Goal: Transaction & Acquisition: Purchase product/service

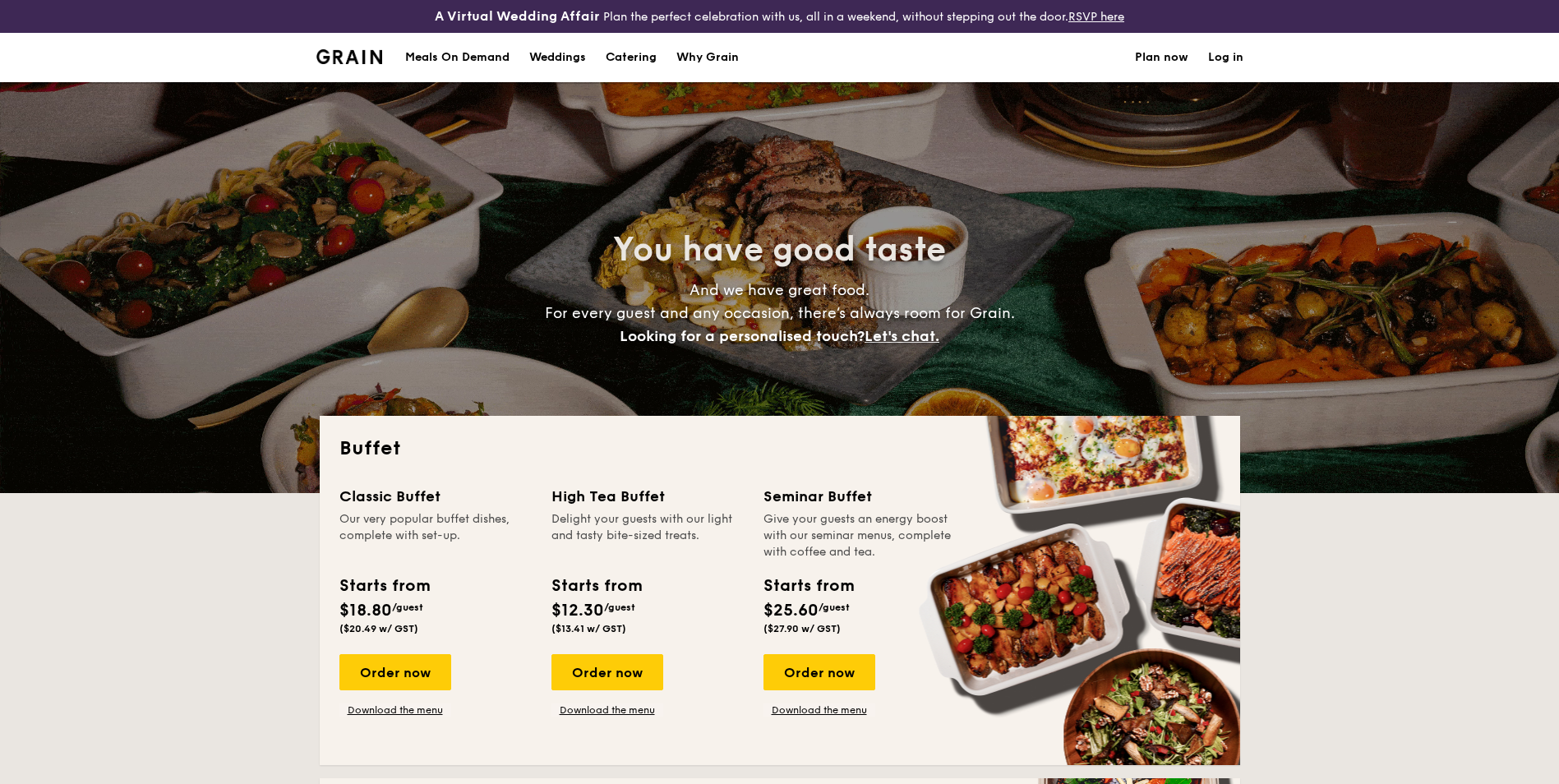
select select
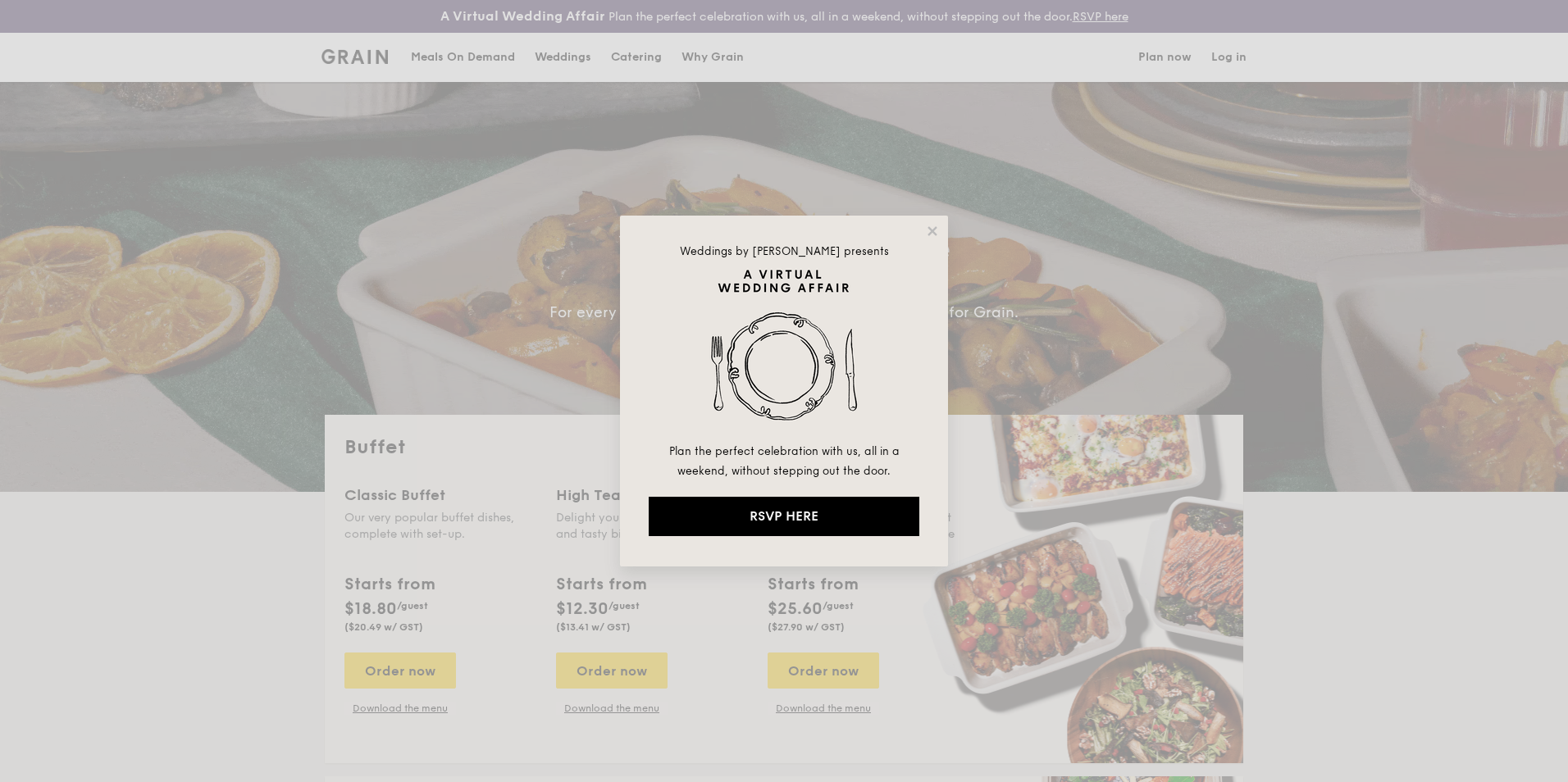
click at [931, 229] on icon at bounding box center [932, 230] width 9 height 9
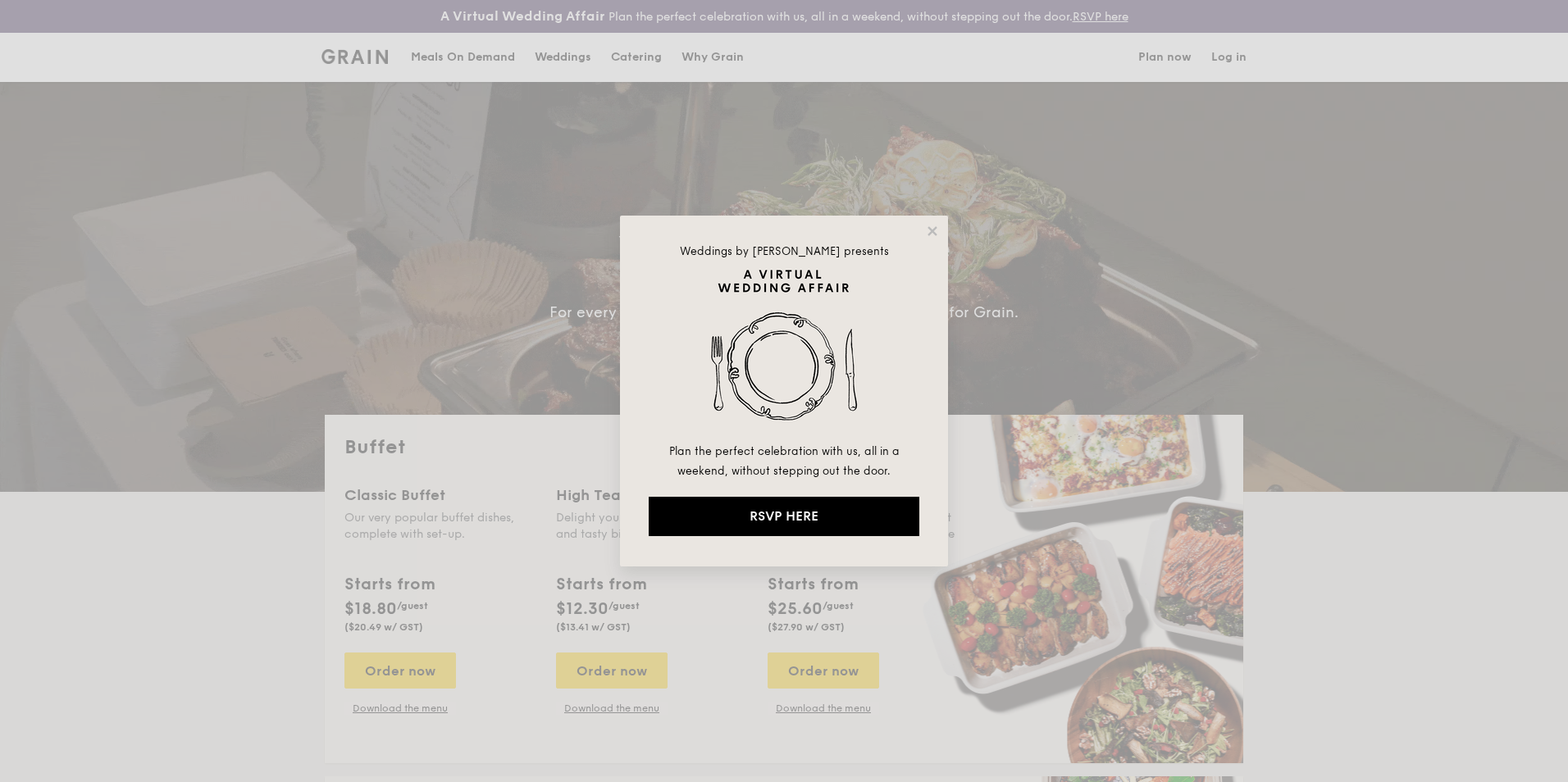
click at [931, 229] on icon at bounding box center [932, 230] width 9 height 9
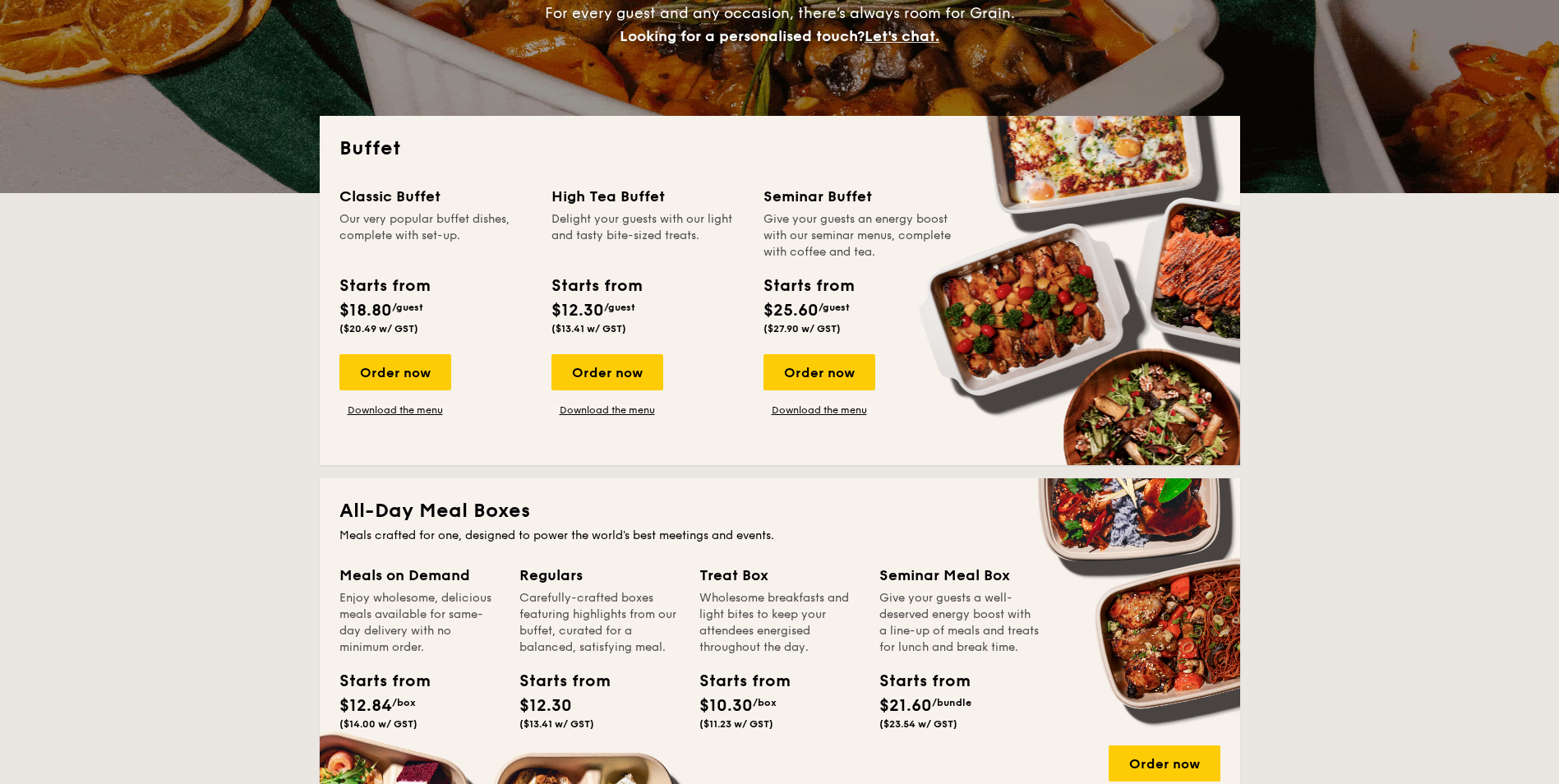
scroll to position [329, 0]
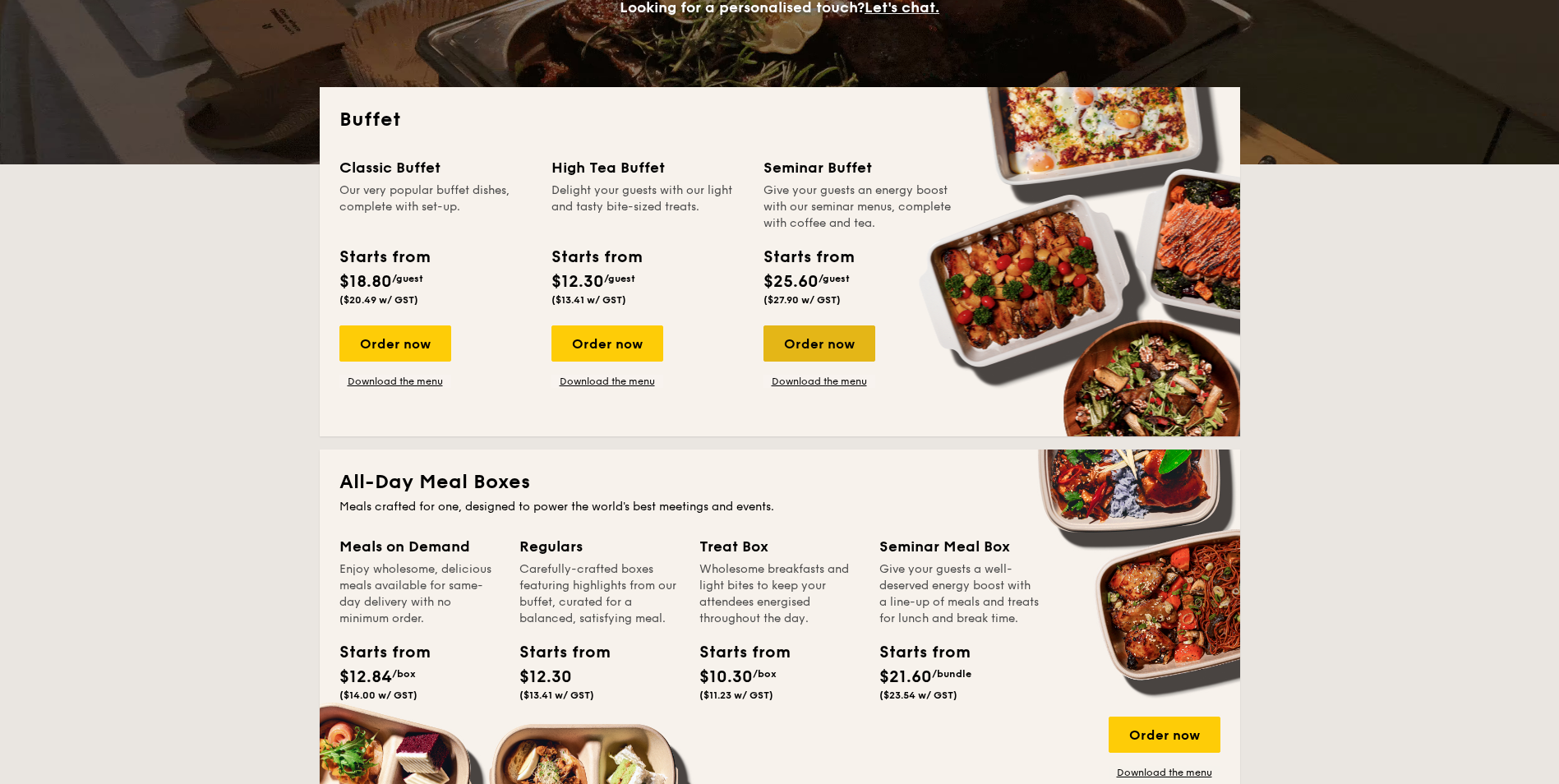
click at [848, 341] on div "Order now" at bounding box center [819, 343] width 112 height 36
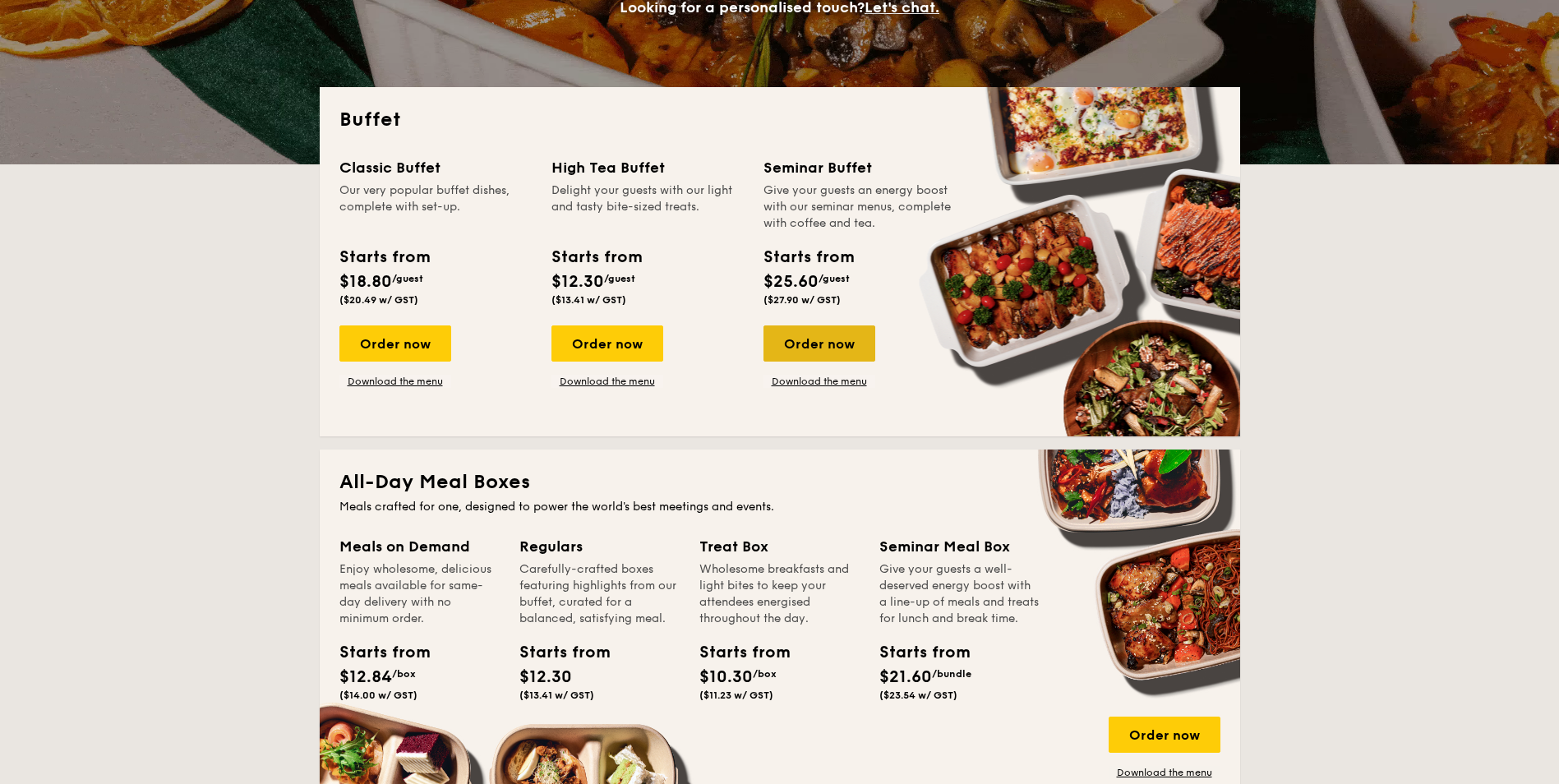
click at [848, 341] on div "Order now" at bounding box center [819, 343] width 112 height 36
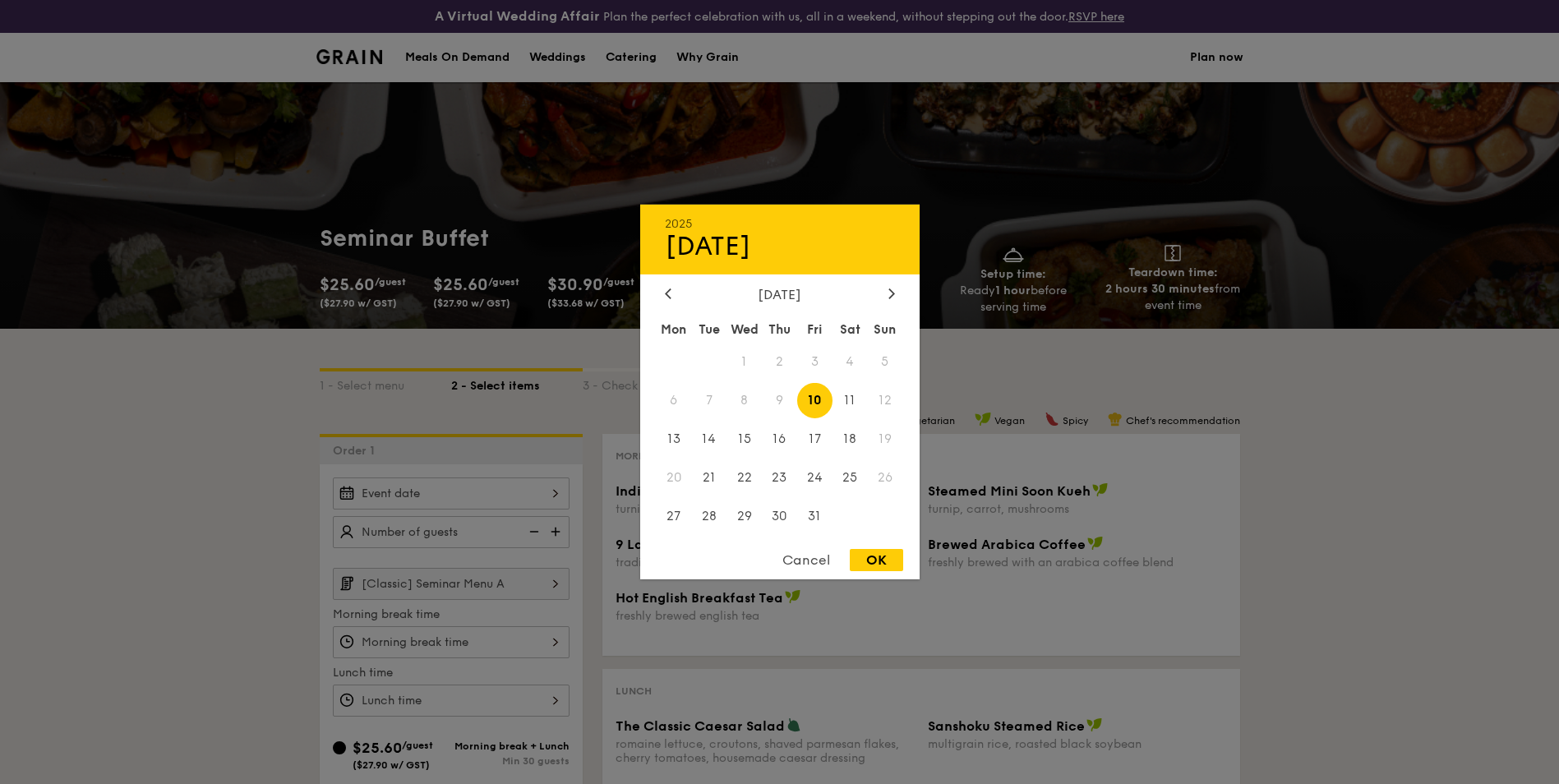
click at [514, 487] on div "2025 Oct [DATE] Tue Wed Thu Fri Sat Sun 1 2 3 4 5 6 7 8 9 10 11 12 13 14 15 16 …" at bounding box center [451, 494] width 237 height 32
click at [883, 292] on div "[DATE]" at bounding box center [780, 295] width 230 height 16
click at [889, 290] on icon at bounding box center [892, 293] width 7 height 11
click at [669, 363] on span "1" at bounding box center [674, 362] width 35 height 35
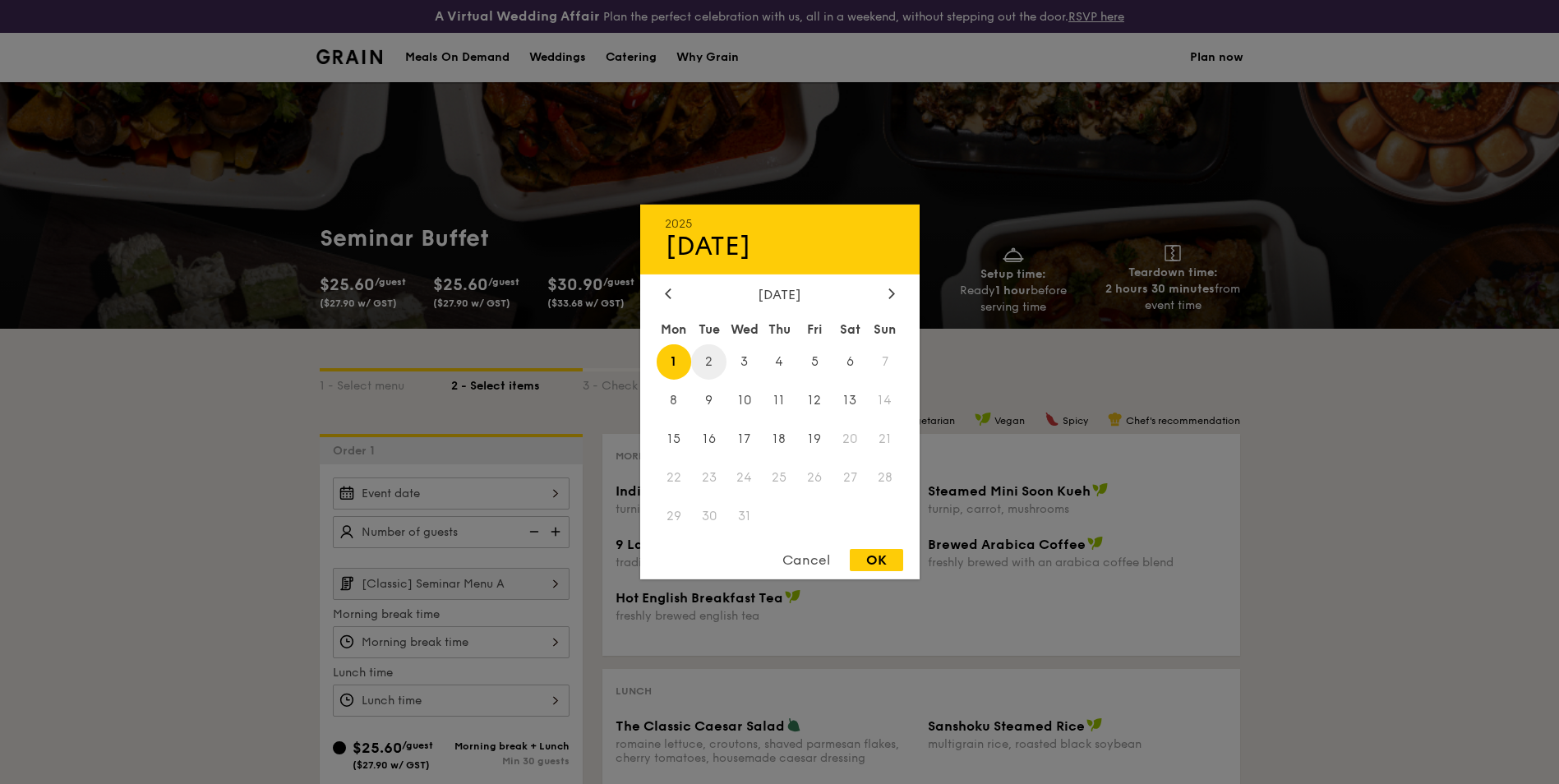
click at [715, 361] on span "2" at bounding box center [709, 362] width 35 height 35
click at [744, 361] on span "3" at bounding box center [744, 362] width 35 height 35
click at [674, 363] on span "1" at bounding box center [674, 362] width 35 height 35
click at [867, 554] on div "OK" at bounding box center [877, 560] width 54 height 23
drag, startPoint x: 867, startPoint y: 554, endPoint x: 849, endPoint y: 557, distance: 18.2
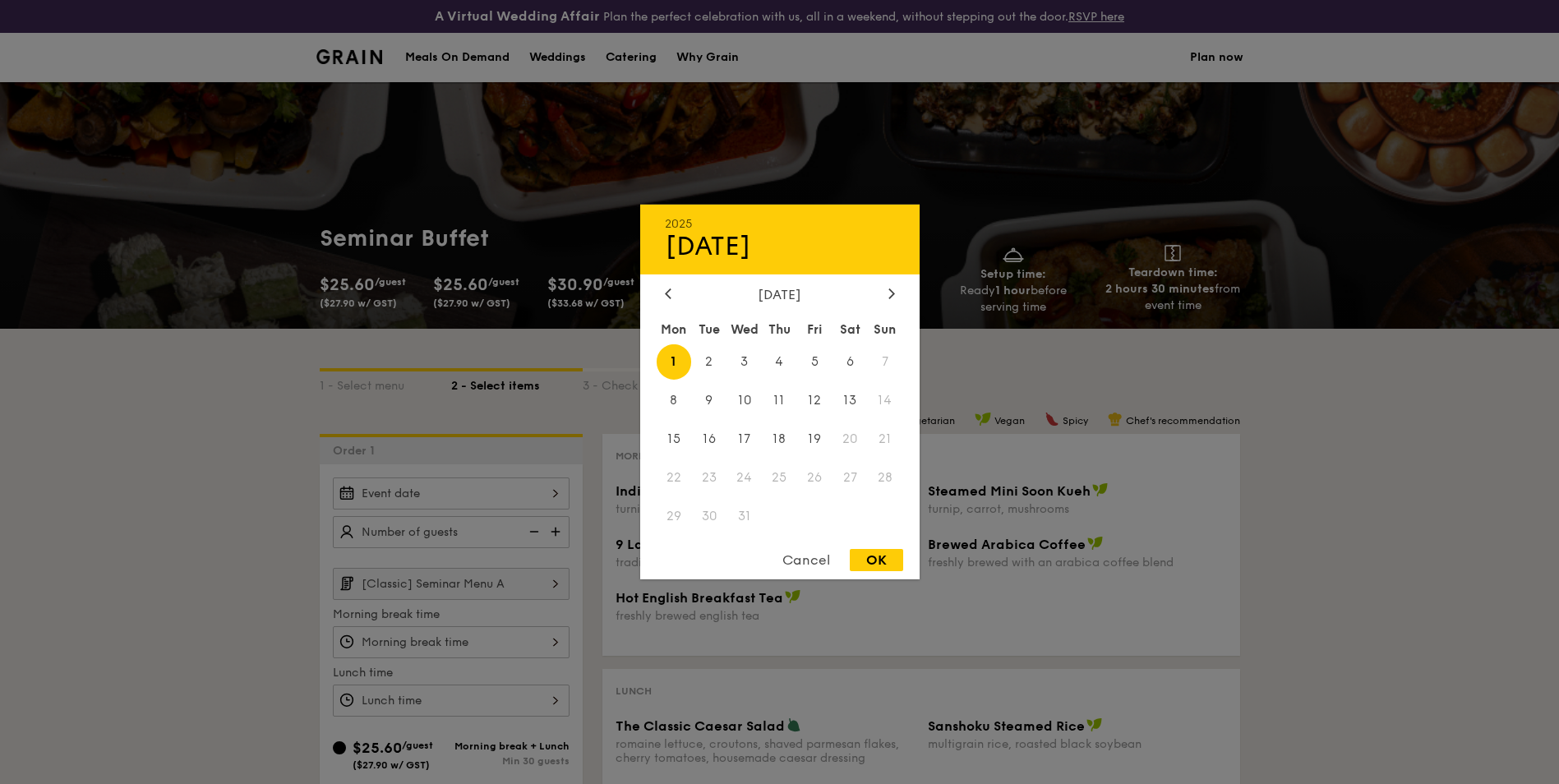
click at [866, 554] on div "OK" at bounding box center [877, 560] width 54 height 23
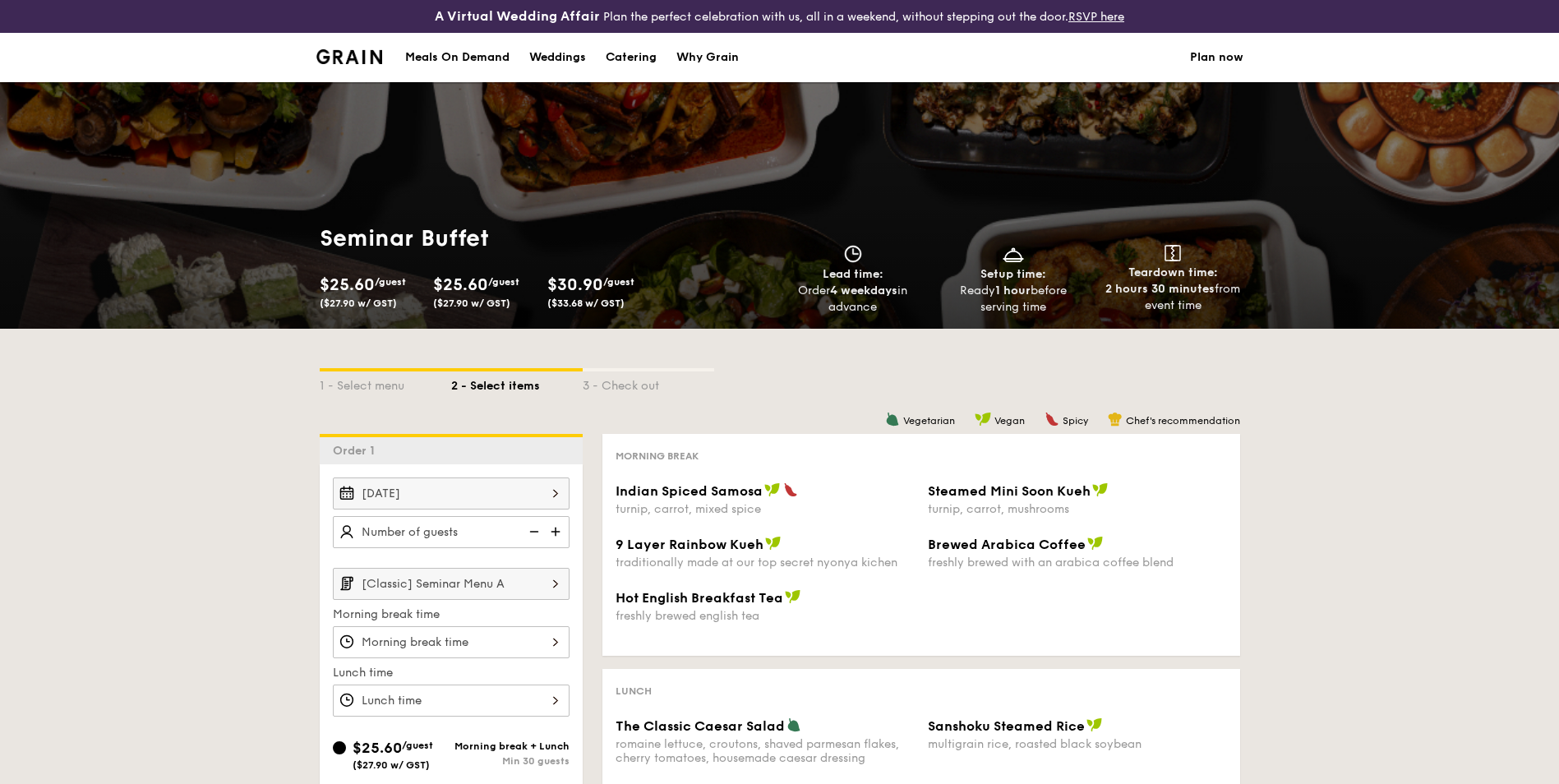
click at [531, 497] on div "[DATE]" at bounding box center [451, 494] width 237 height 32
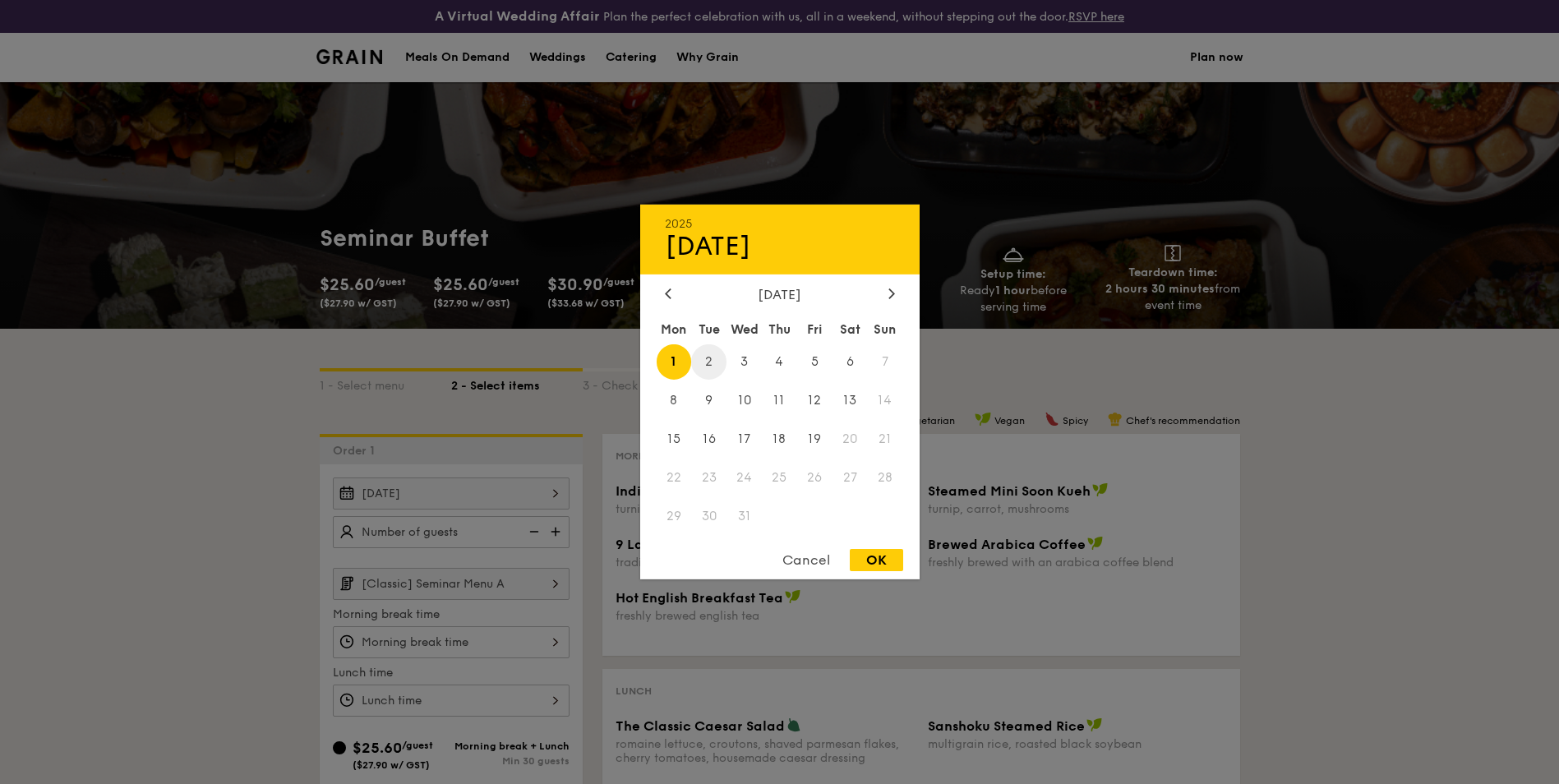
click at [712, 356] on span "2" at bounding box center [709, 362] width 35 height 35
click at [880, 568] on div "OK" at bounding box center [877, 560] width 54 height 23
type input "[DATE]"
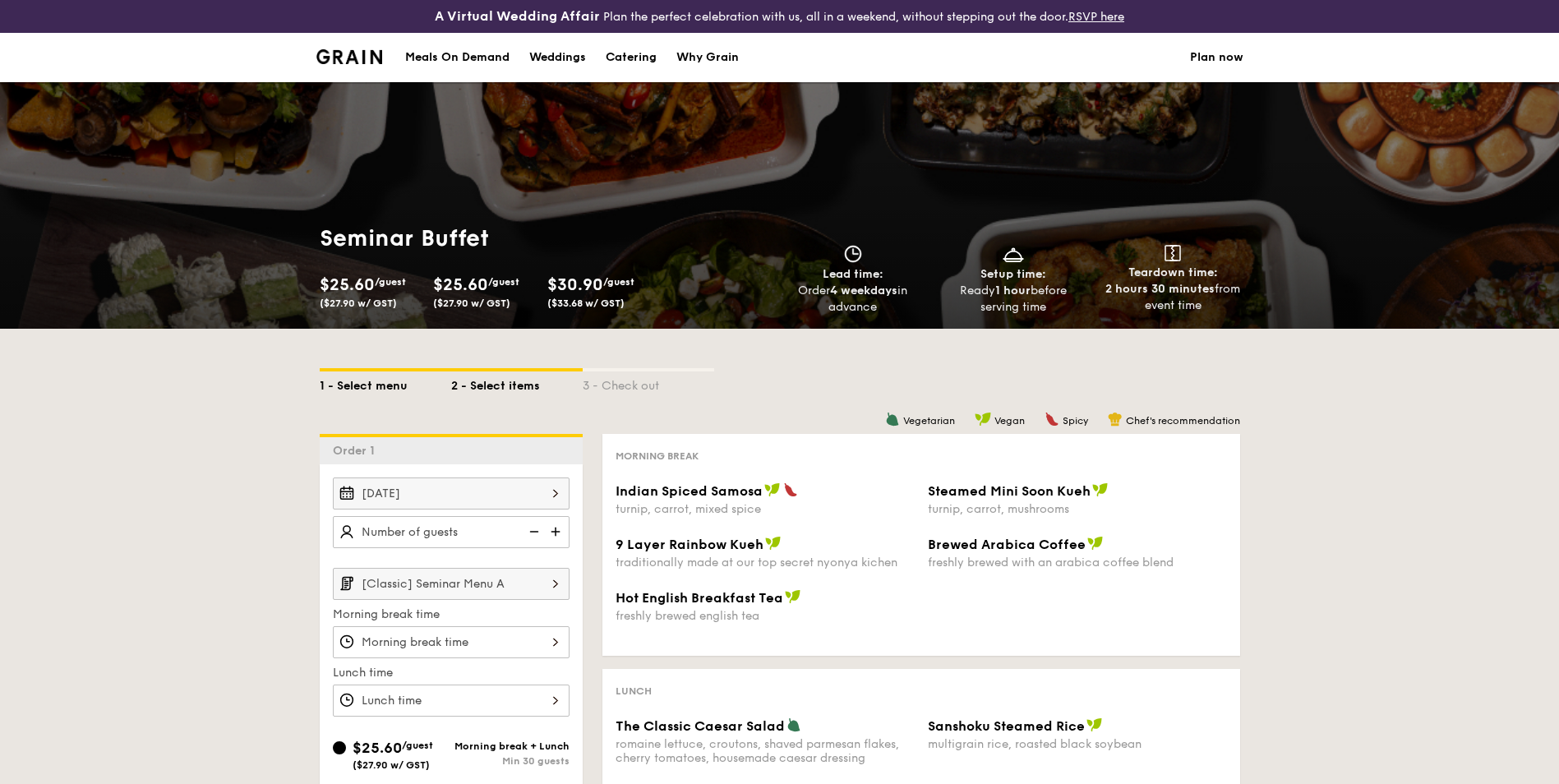
click at [386, 390] on div "1 - Select menu" at bounding box center [385, 383] width 131 height 23
select select
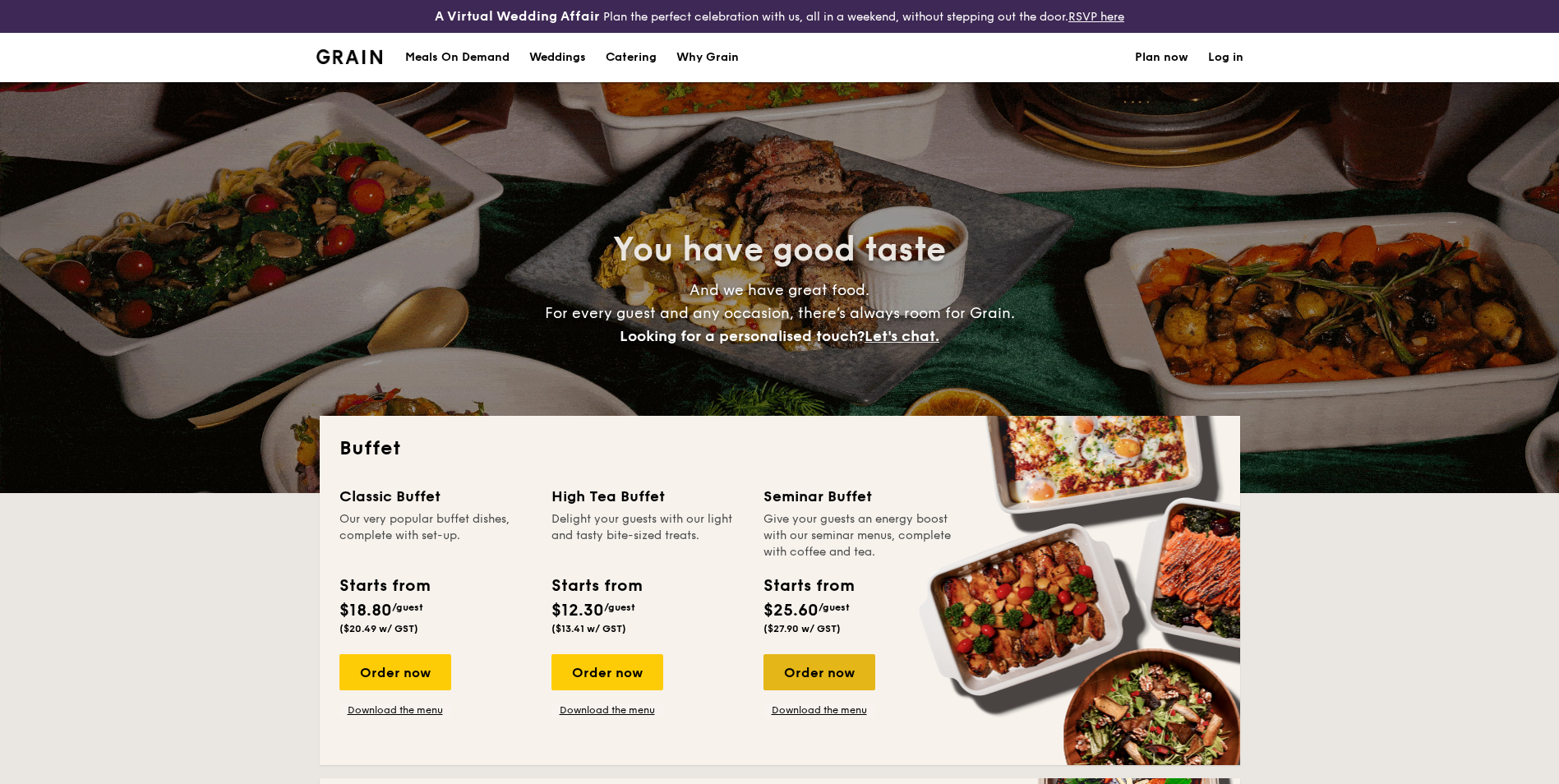
click at [833, 664] on div "Order now" at bounding box center [819, 672] width 112 height 36
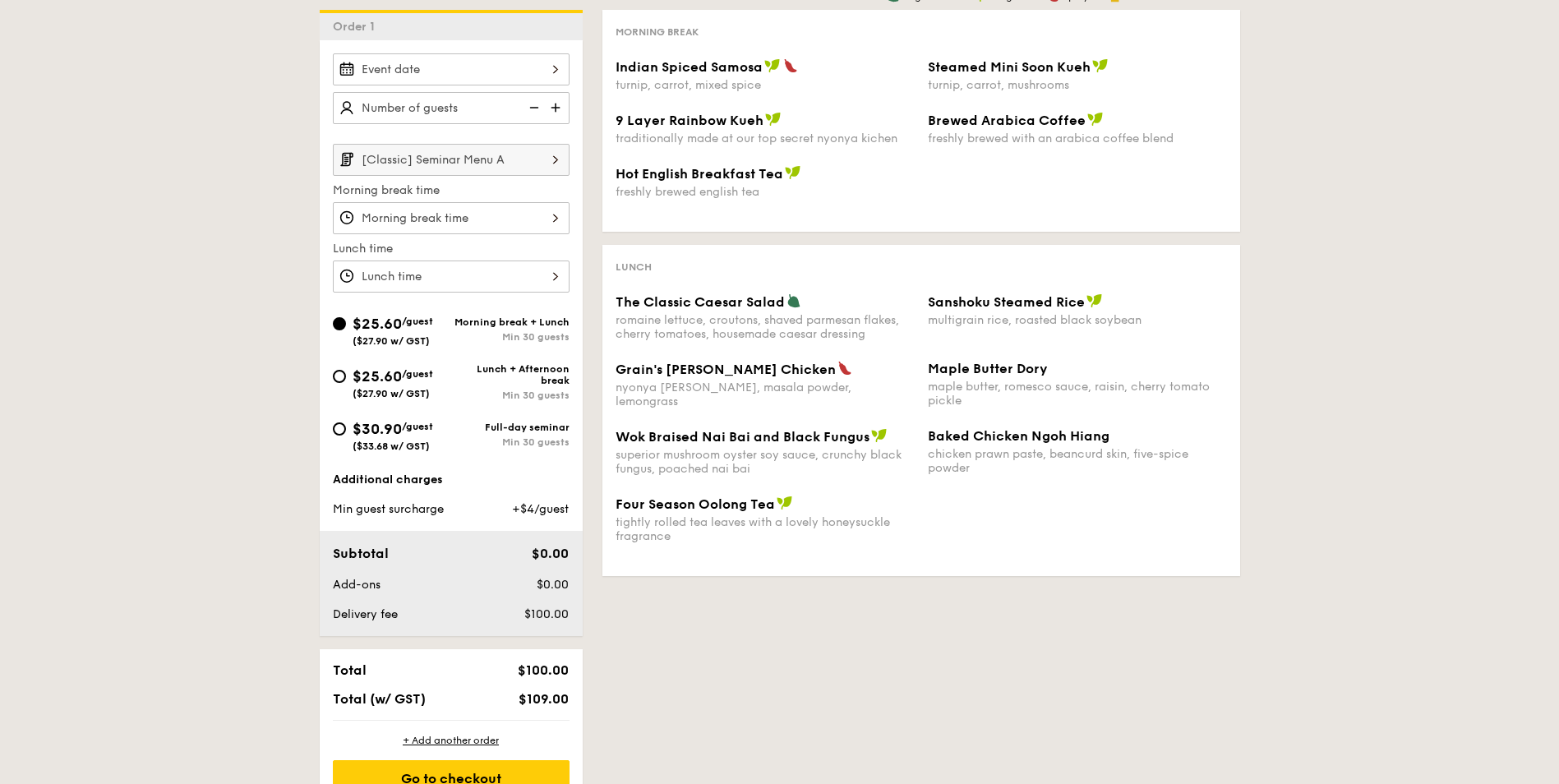
scroll to position [329, 0]
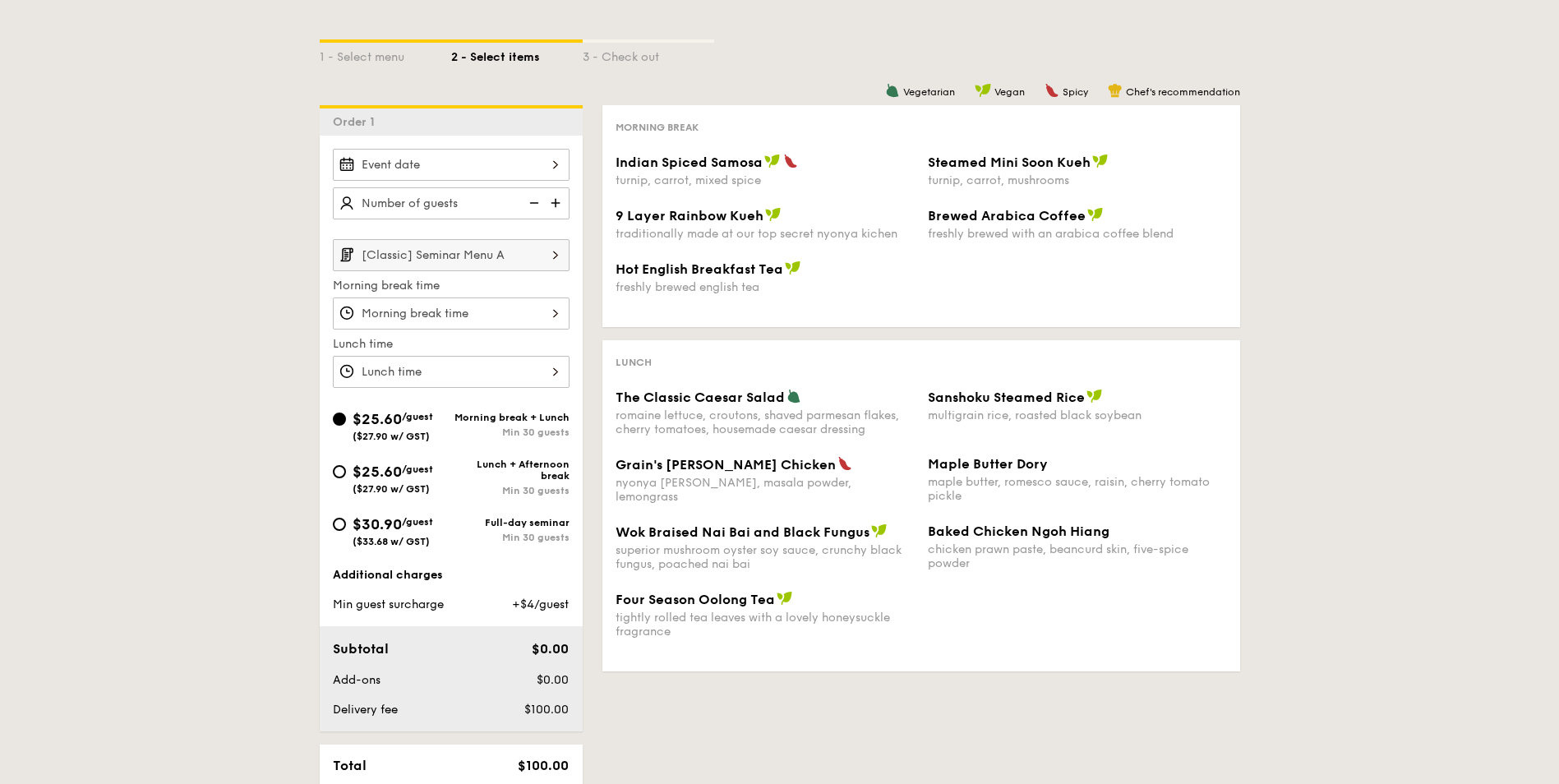
click at [566, 207] on img at bounding box center [556, 202] width 24 height 31
click at [563, 207] on img at bounding box center [556, 202] width 24 height 31
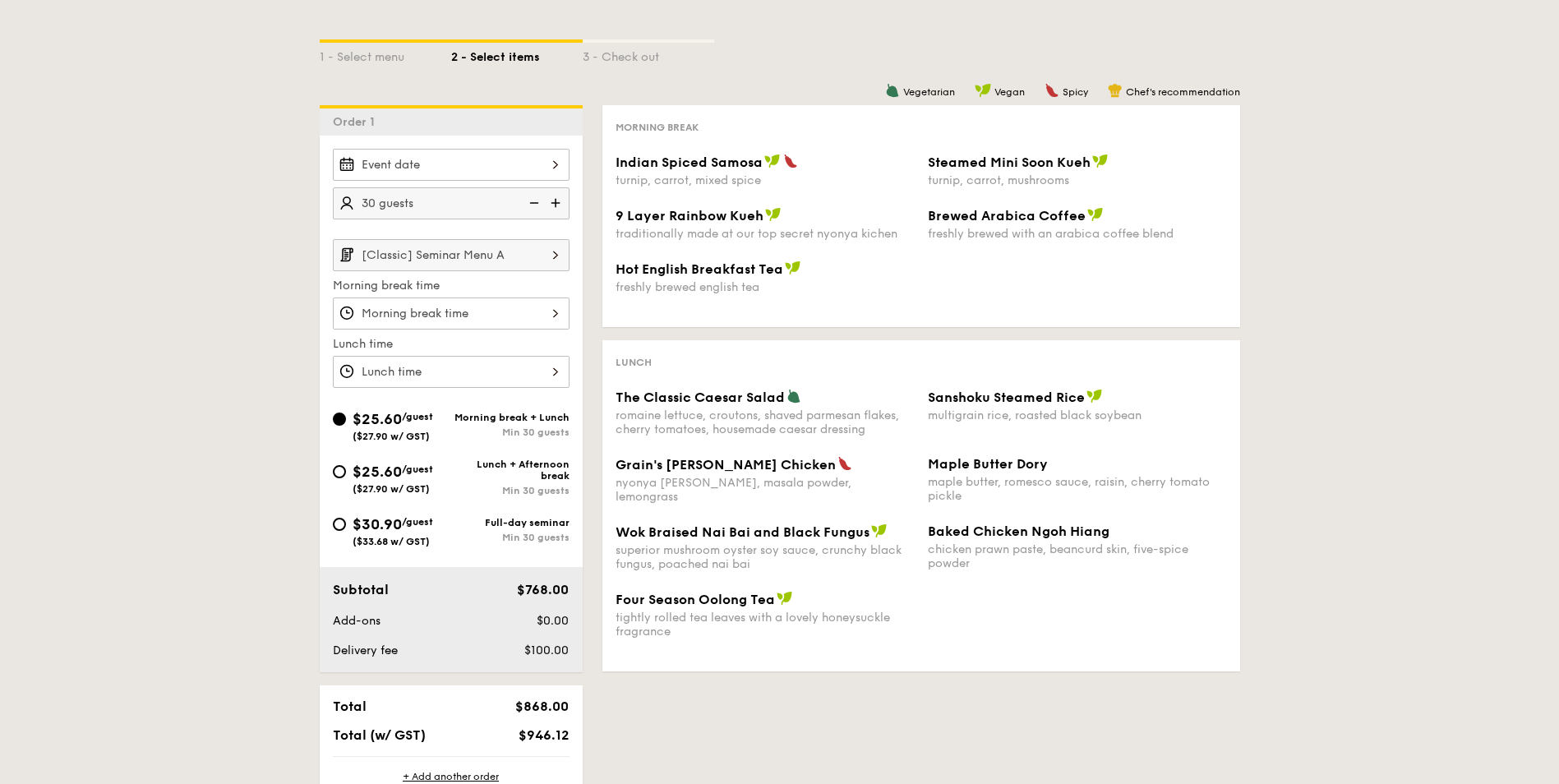
click at [563, 207] on img at bounding box center [556, 202] width 24 height 31
click at [524, 206] on img at bounding box center [532, 202] width 24 height 31
type input "40 guests"
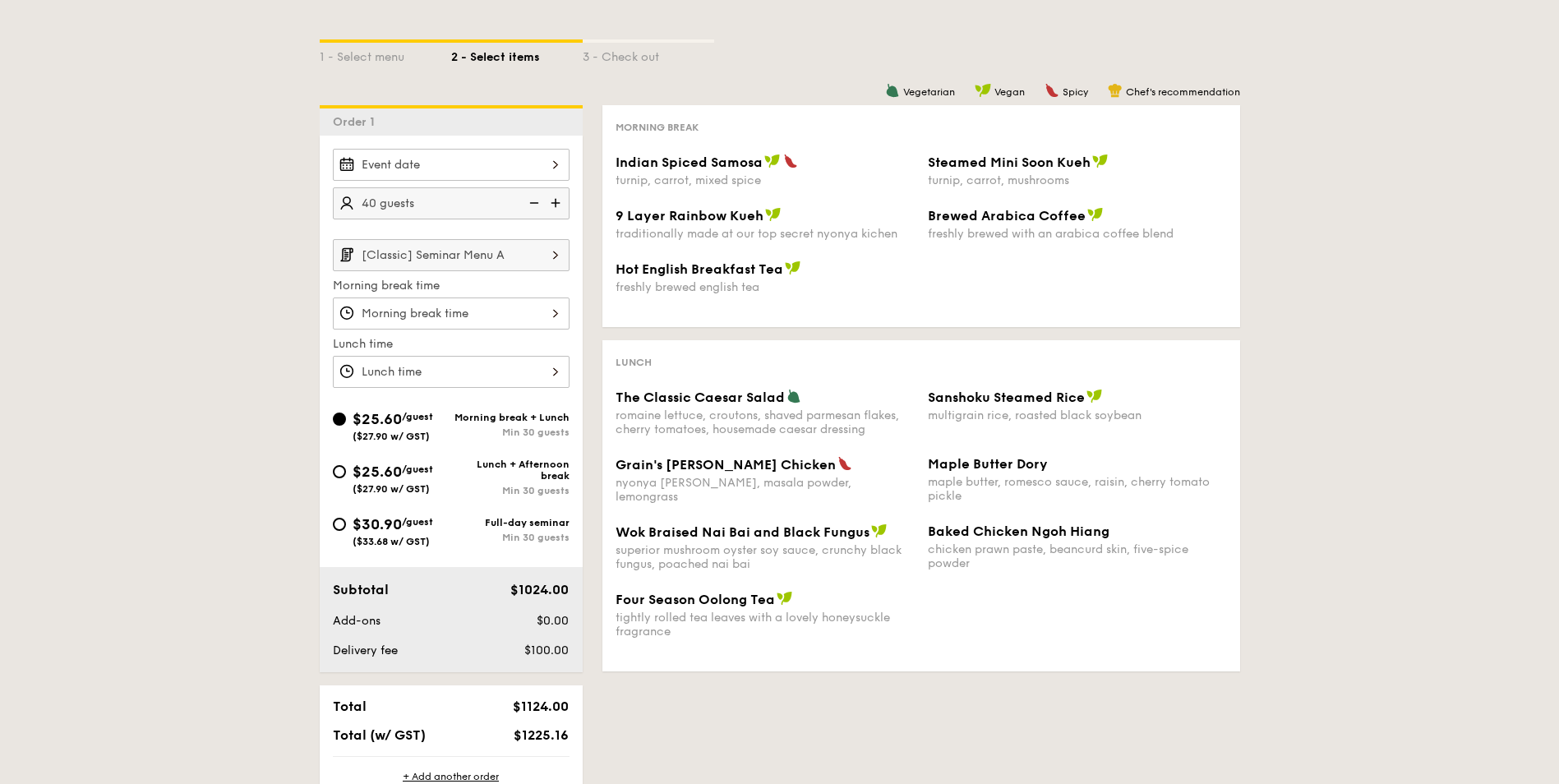
click at [518, 254] on input "[Classic] Seminar Menu A" at bounding box center [451, 255] width 237 height 32
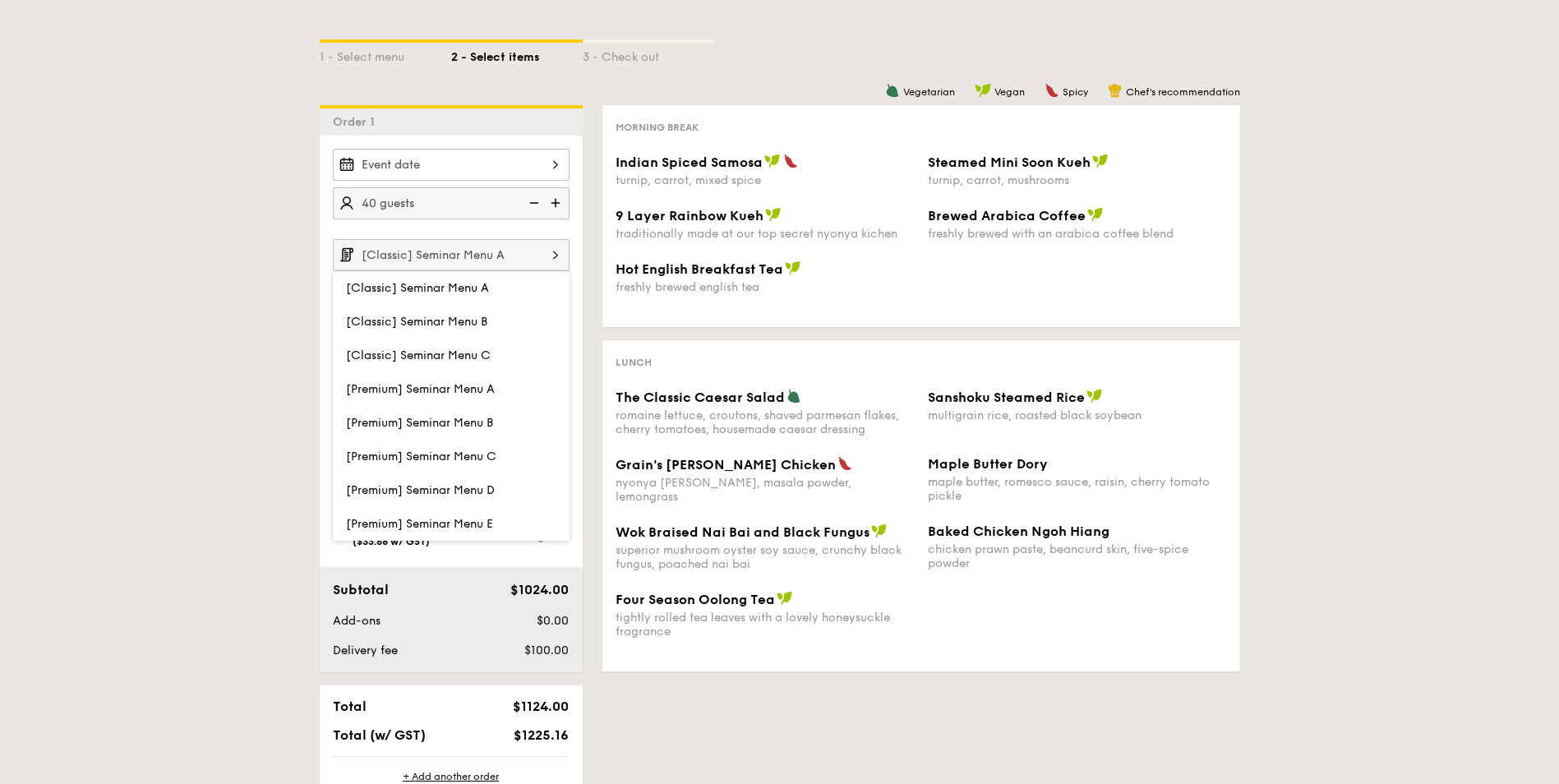
click at [518, 254] on input "[Classic] Seminar Menu A" at bounding box center [451, 255] width 237 height 32
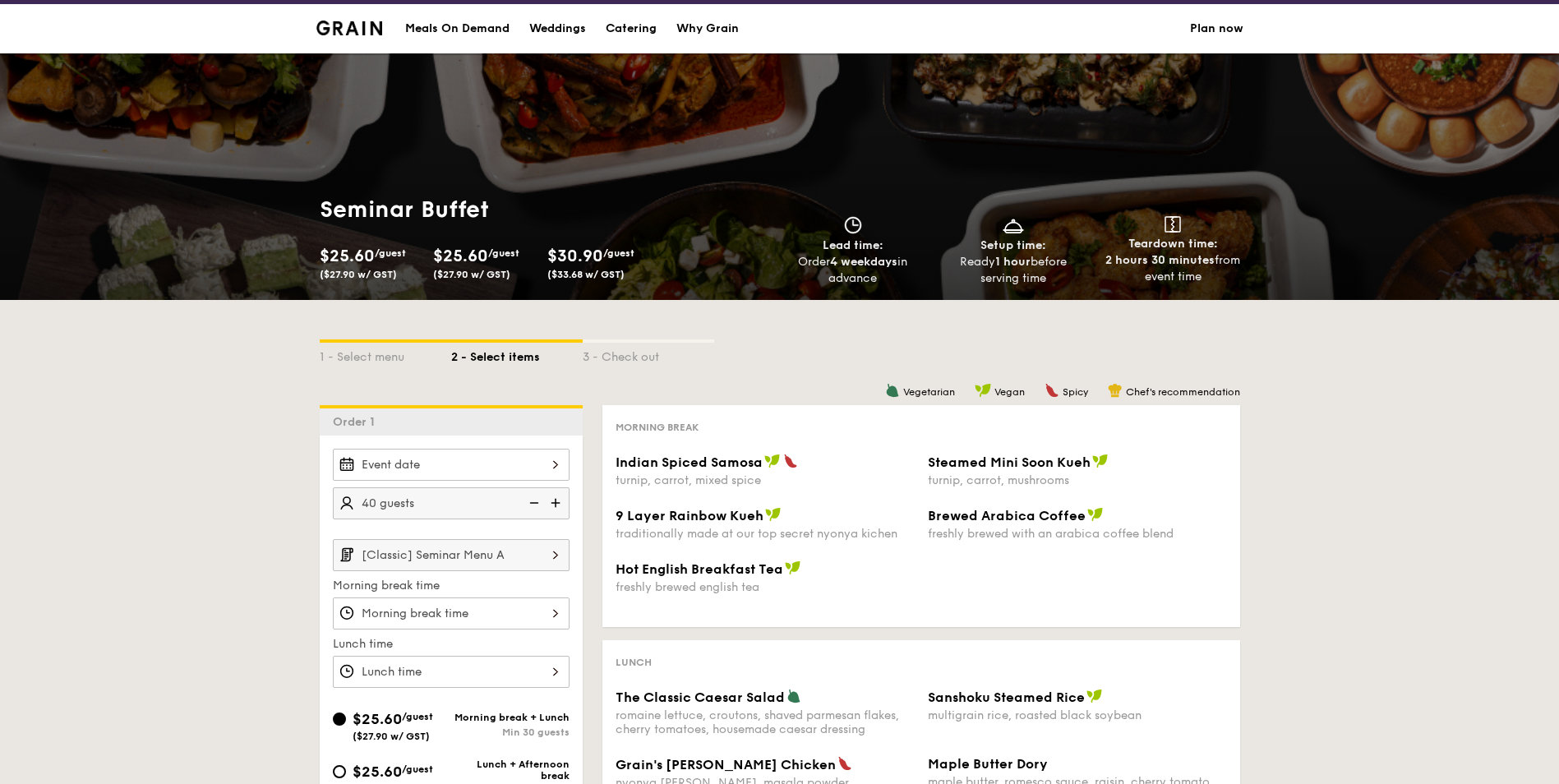
scroll to position [0, 0]
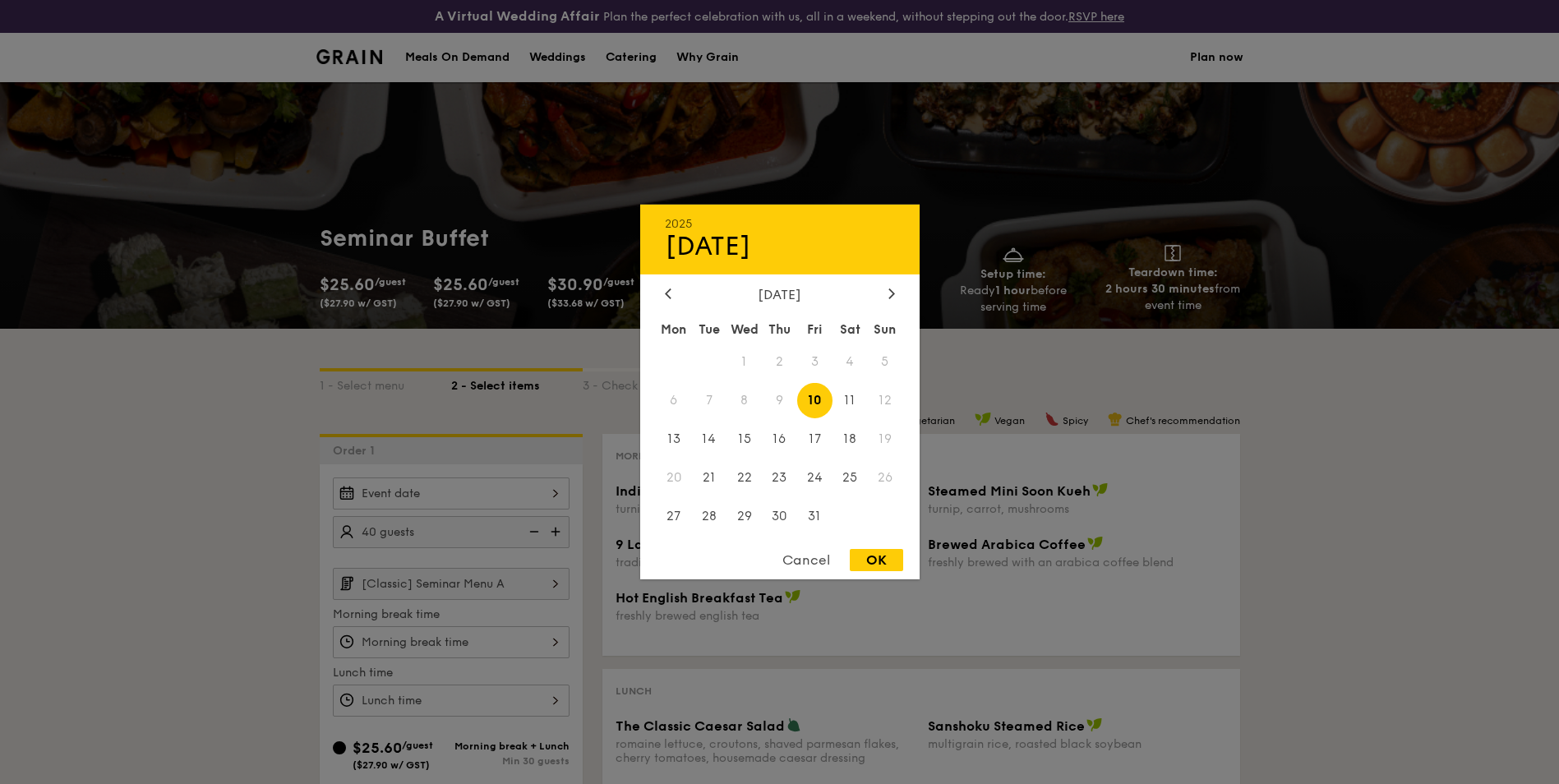
click at [471, 493] on div "2025 Oct [DATE] Tue Wed Thu Fri Sat Sun 1 2 3 4 5 6 7 8 9 10 11 12 13 14 15 16 …" at bounding box center [451, 494] width 237 height 32
click at [498, 455] on div at bounding box center [779, 392] width 1559 height 784
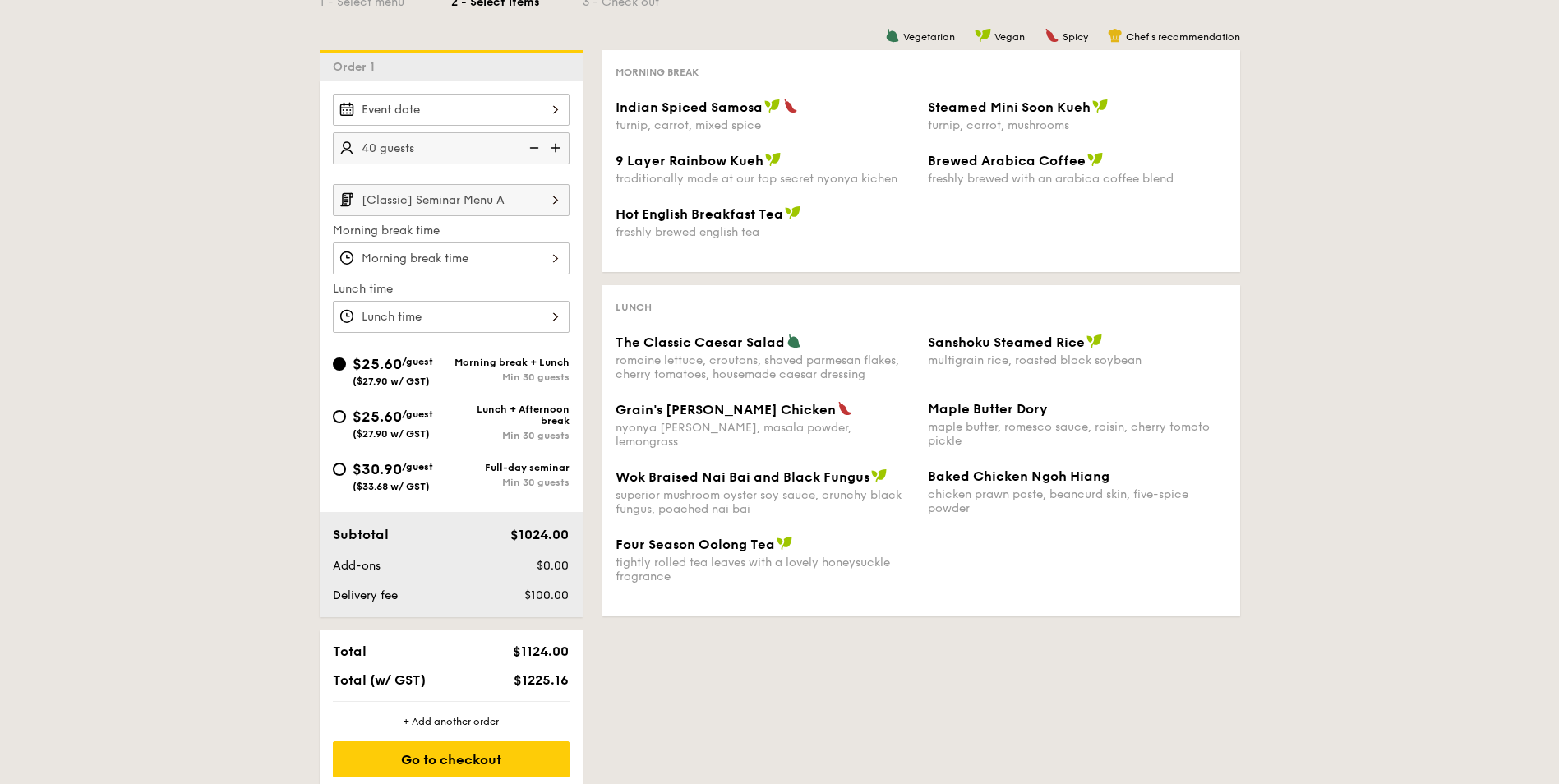
scroll to position [411, 0]
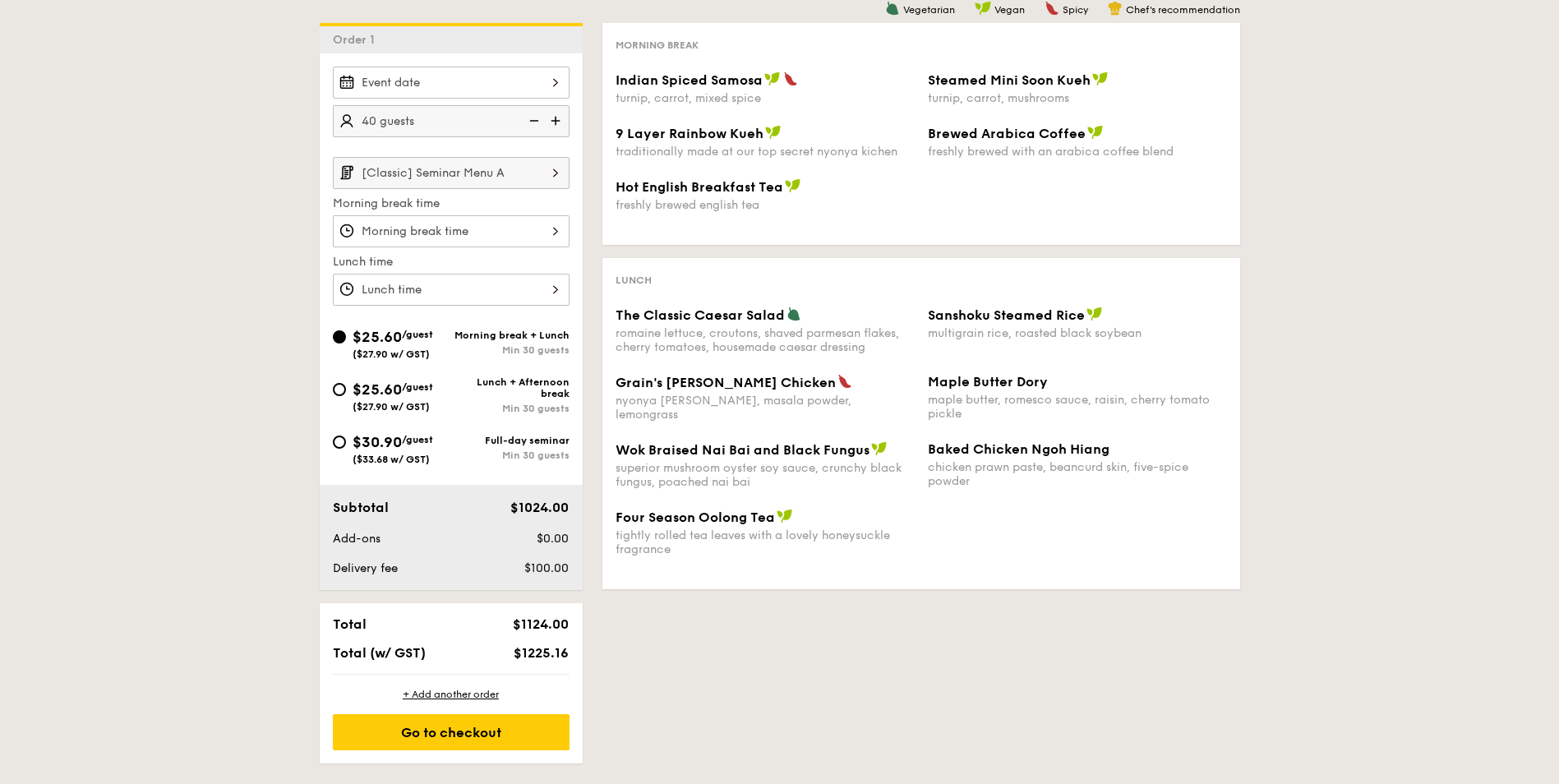
click at [477, 459] on div "Min 30 guests" at bounding box center [510, 455] width 118 height 12
click at [346, 448] on input "$30.90 /guest ($33.68 w/ GST) Full-day seminar Min 30 guests" at bounding box center [340, 443] width 13 height 13
radio input "true"
click at [477, 414] on div "Lunch + Afternoon break Min 30 guests" at bounding box center [510, 395] width 118 height 38
click at [346, 396] on input "$25.60 /guest ($27.90 w/ GST) Lunch + Afternoon break Min 30 guests" at bounding box center [340, 390] width 13 height 13
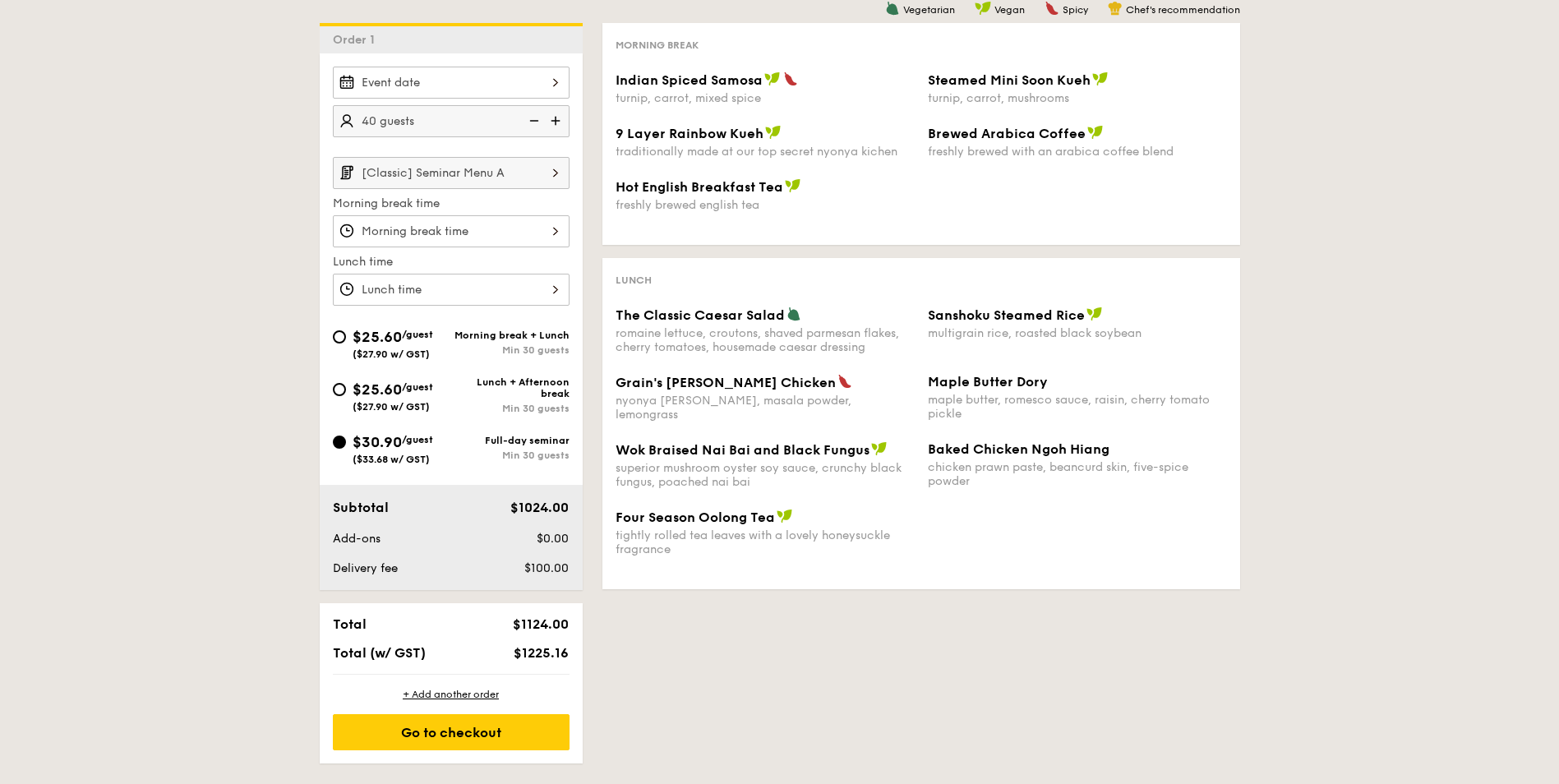
radio input "true"
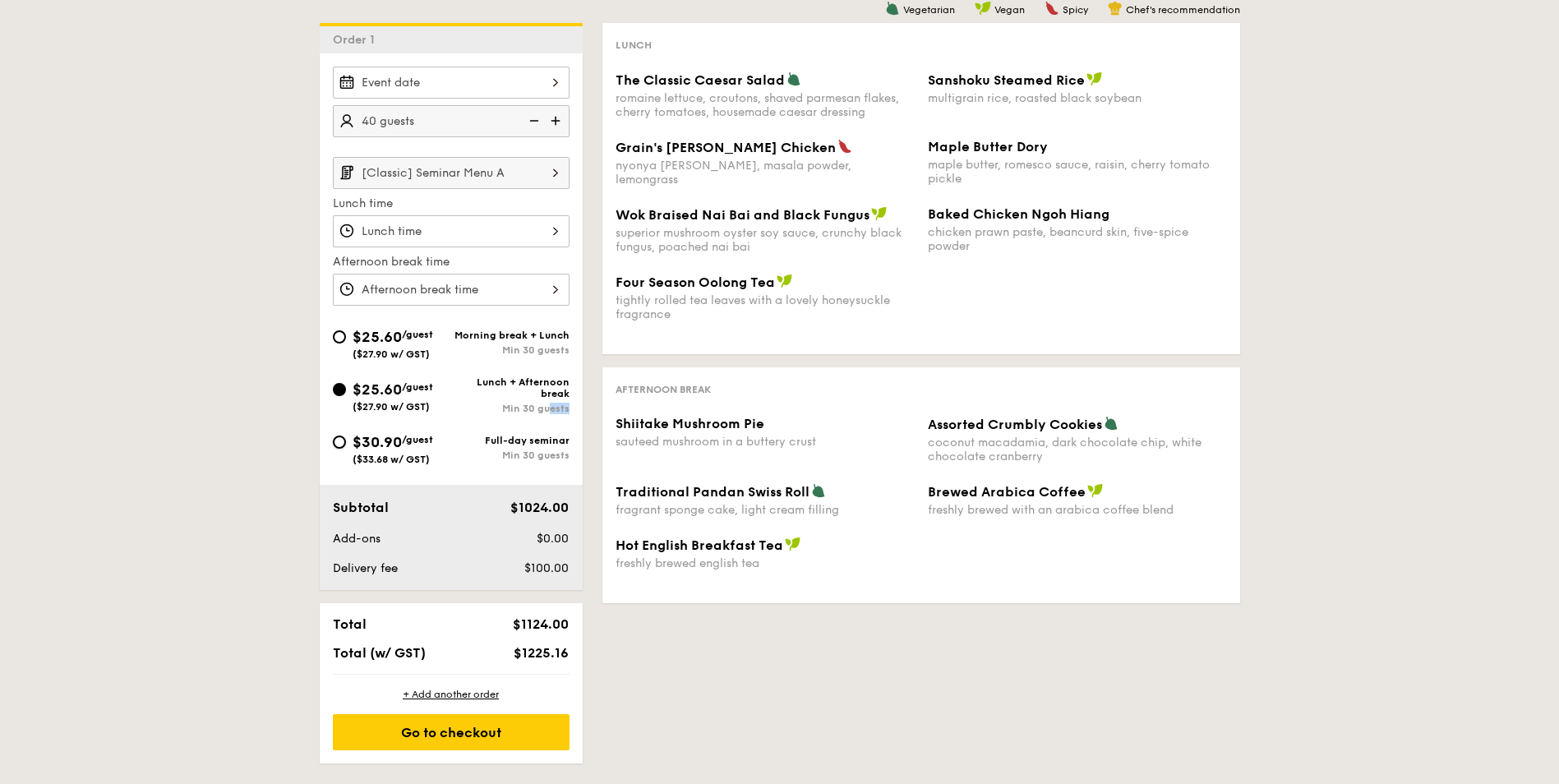
click at [341, 439] on input "$30.90 /guest ($33.68 w/ GST) Full-day seminar Min 30 guests" at bounding box center [340, 443] width 13 height 13
radio input "true"
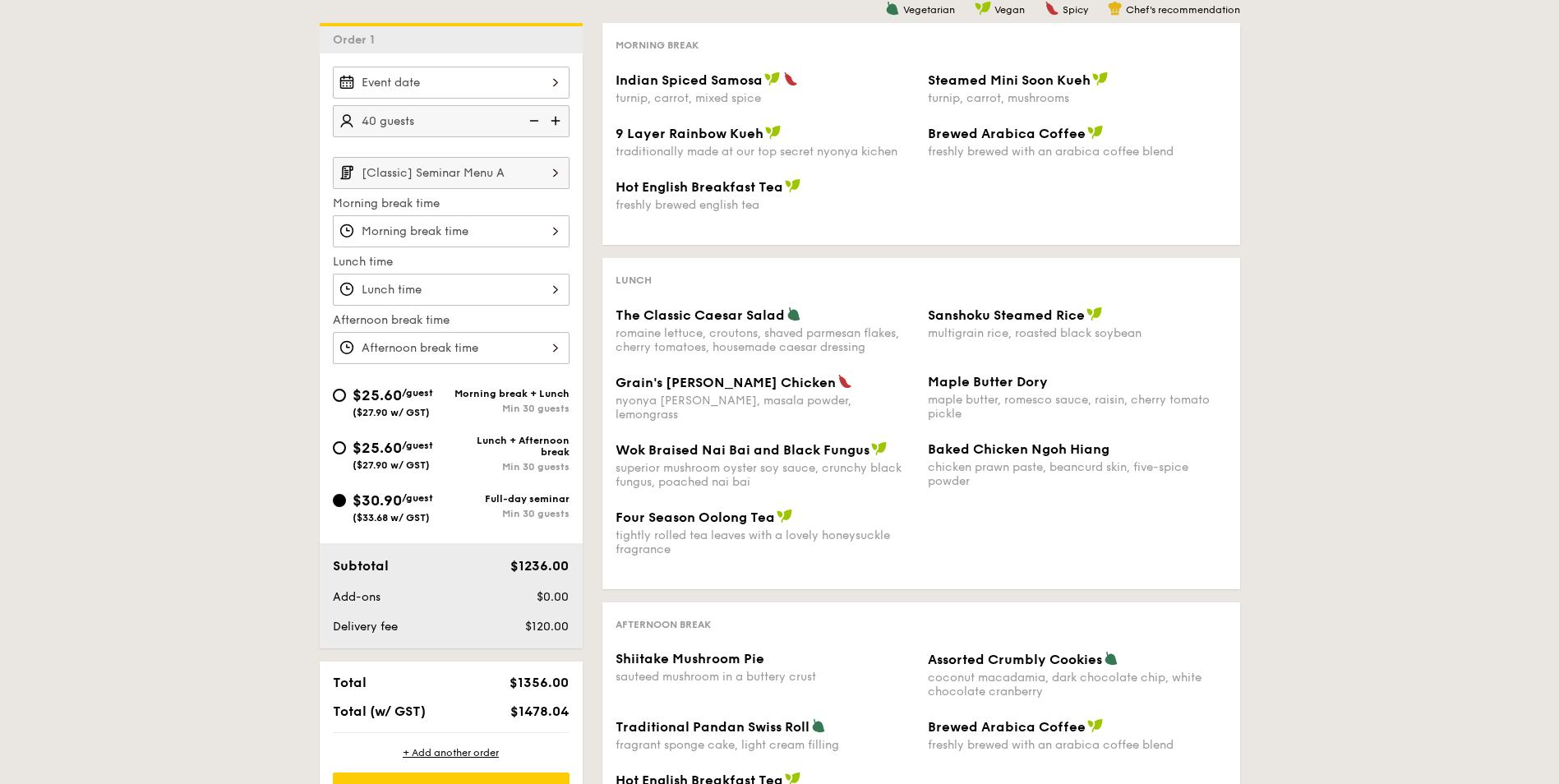
click at [1449, 421] on div "1 - Select menu 2 - Select items 3 - Check out Order 1 40 guests [Classic] Semi…" at bounding box center [779, 385] width 1559 height 934
click at [461, 231] on div at bounding box center [451, 231] width 237 height 32
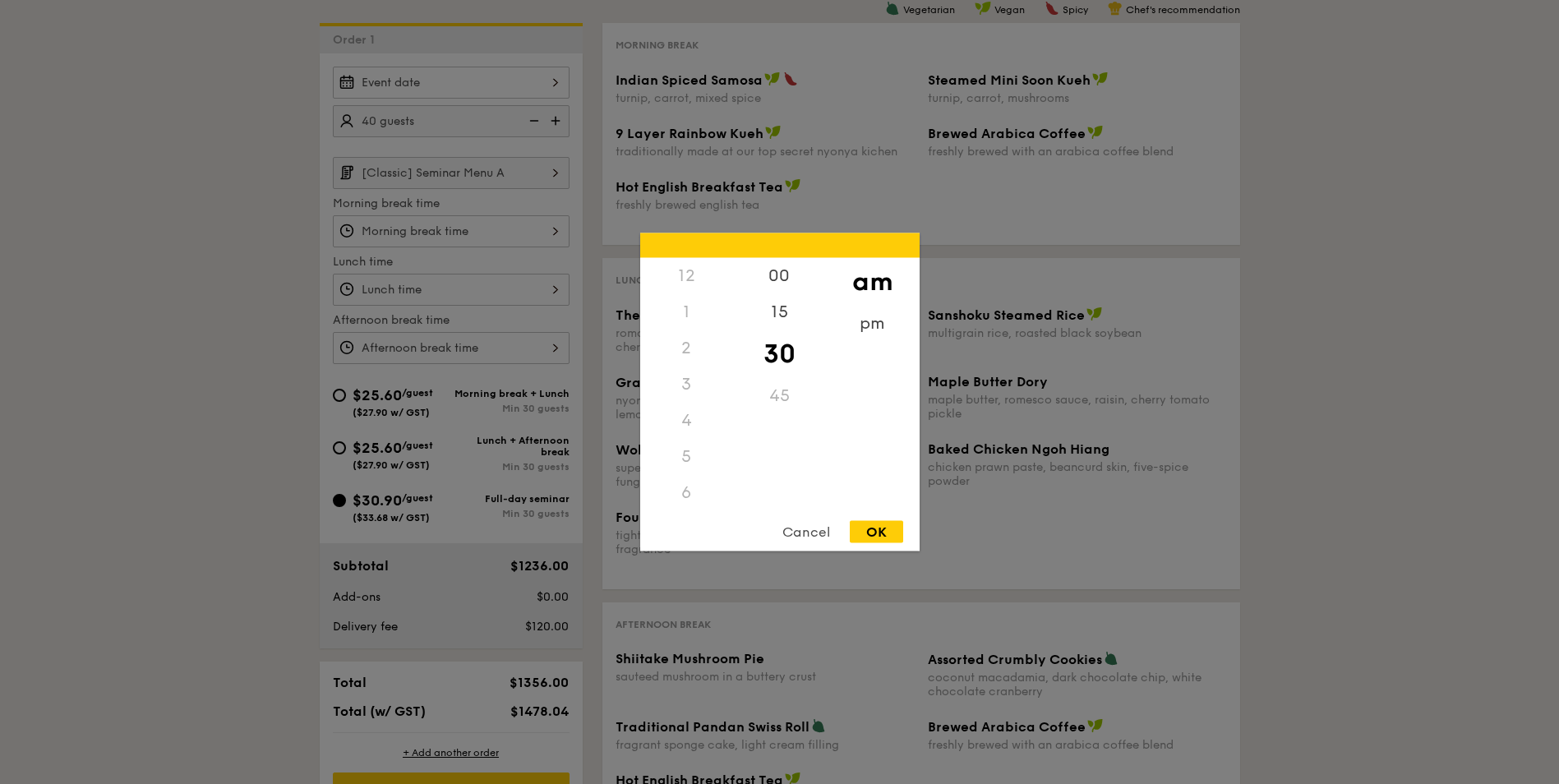
scroll to position [181, 0]
click at [461, 231] on div at bounding box center [779, 392] width 1559 height 784
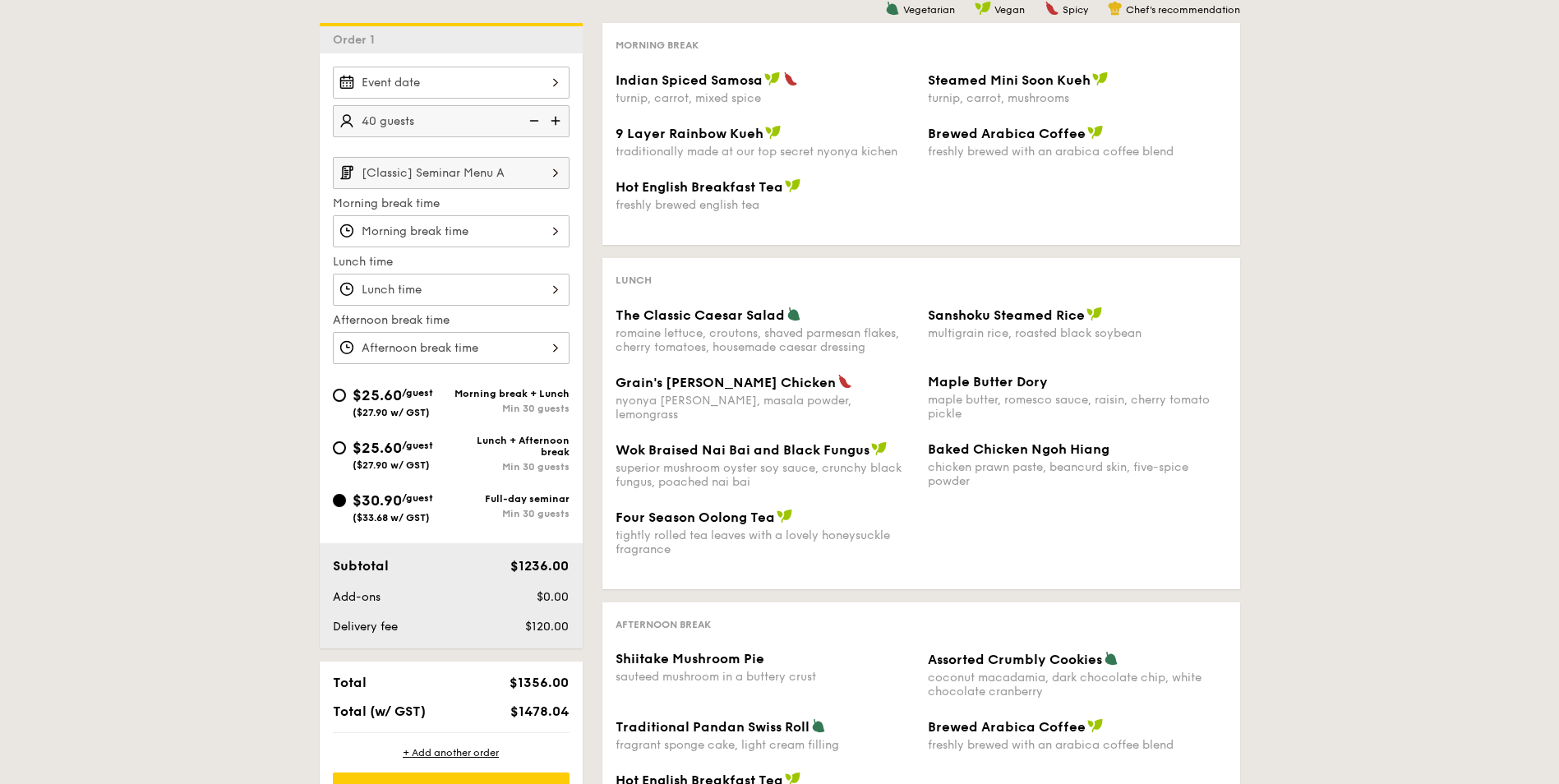
scroll to position [493, 0]
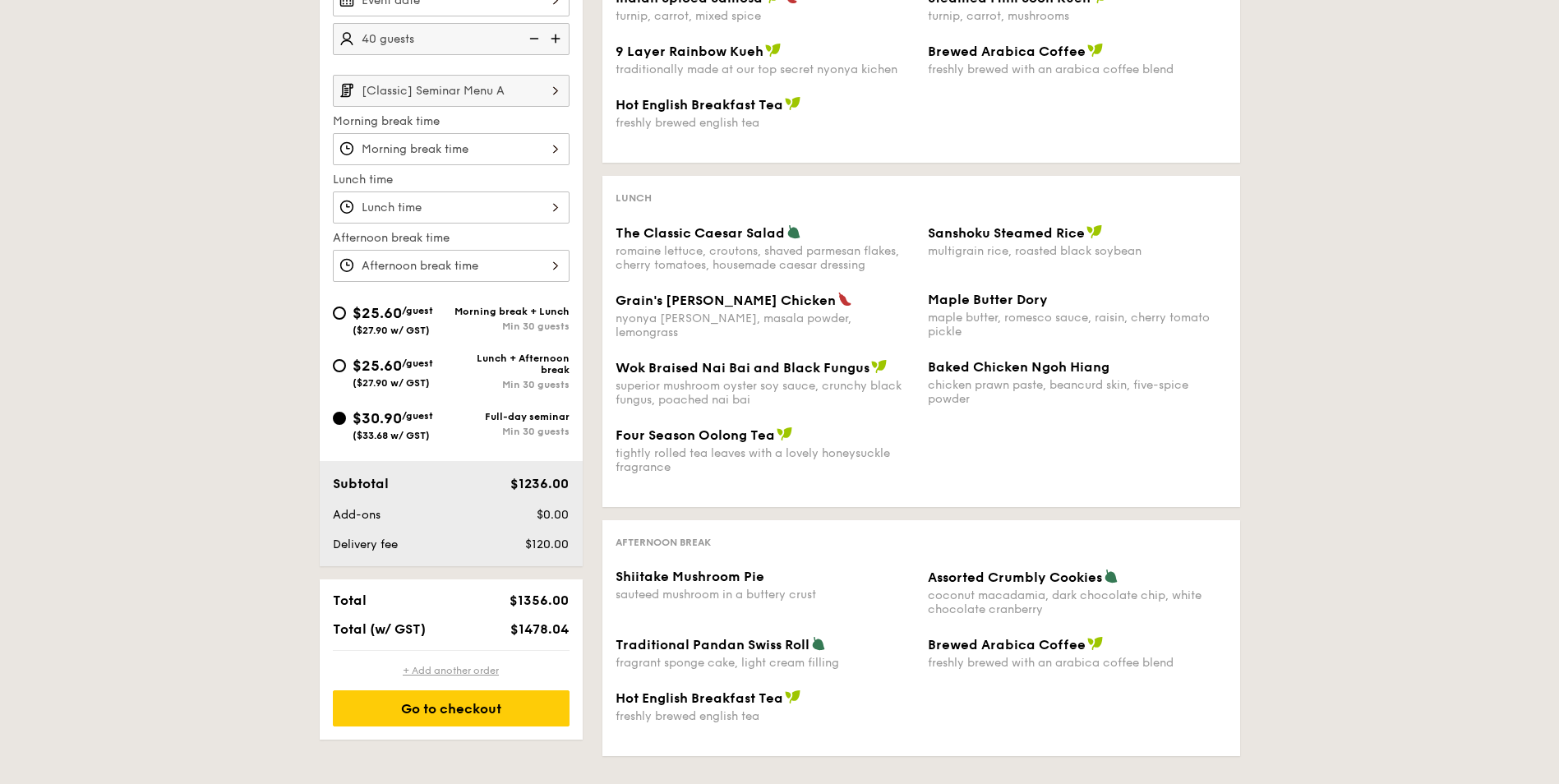
click at [475, 665] on div "+ Add another order" at bounding box center [451, 671] width 237 height 13
click at [476, 637] on div "$1478.04" at bounding box center [526, 629] width 100 height 16
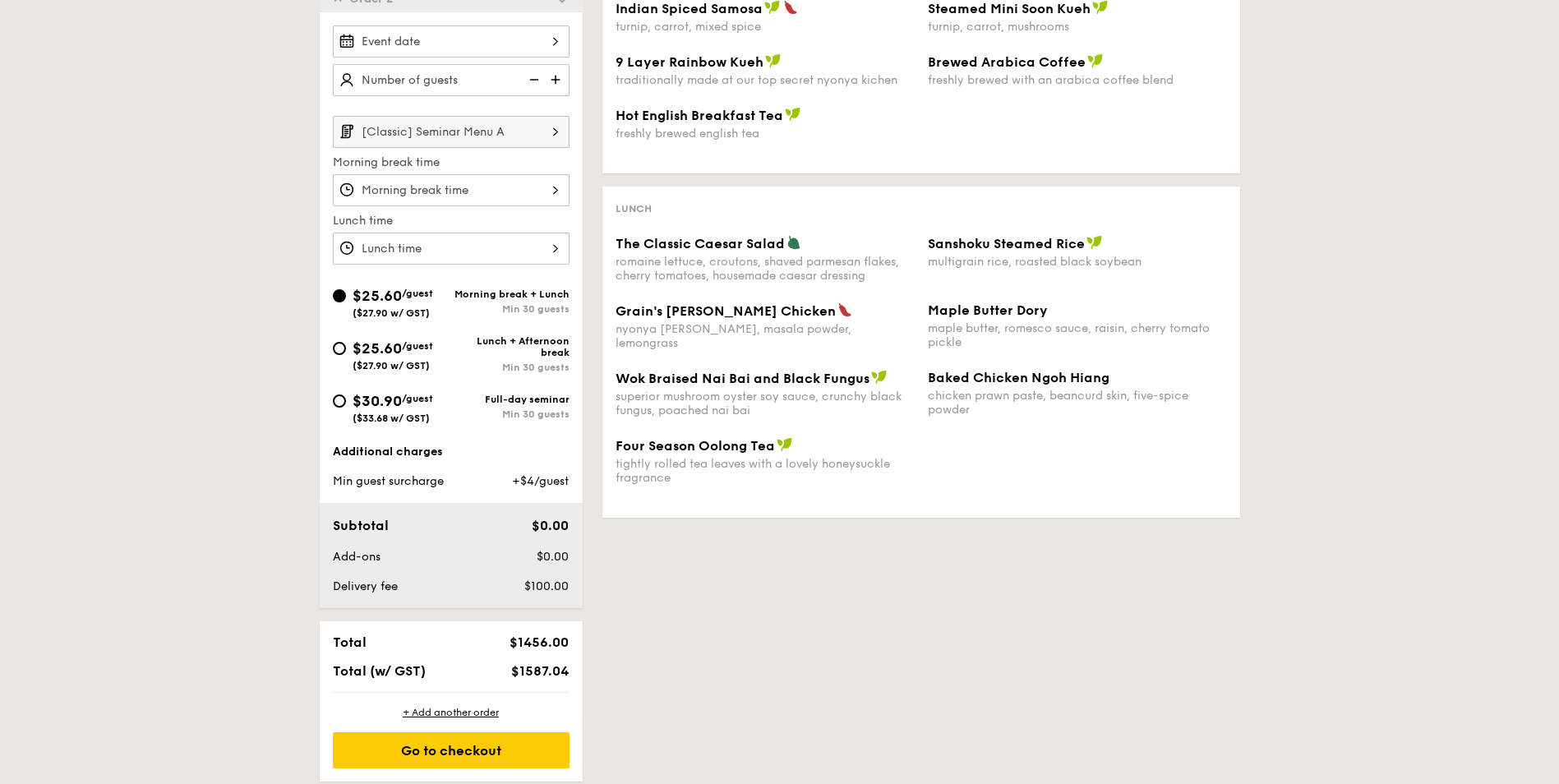
scroll to position [522, 0]
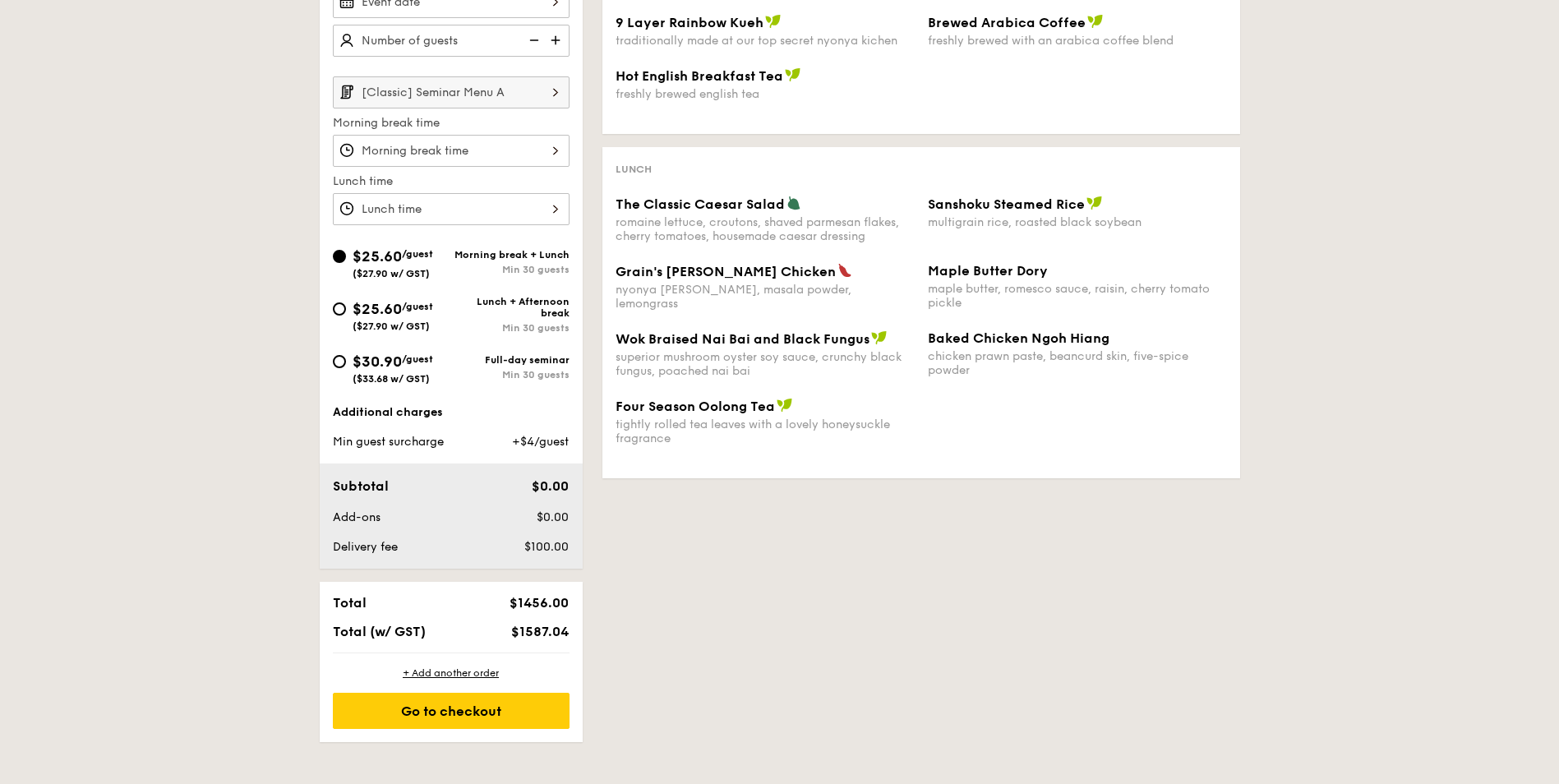
click at [377, 377] on span "($33.68 w/ GST)" at bounding box center [391, 379] width 77 height 12
click at [346, 368] on input "$30.90 /guest ($33.68 w/ GST) Full-day seminar Min 30 guests" at bounding box center [340, 361] width 13 height 13
radio input "true"
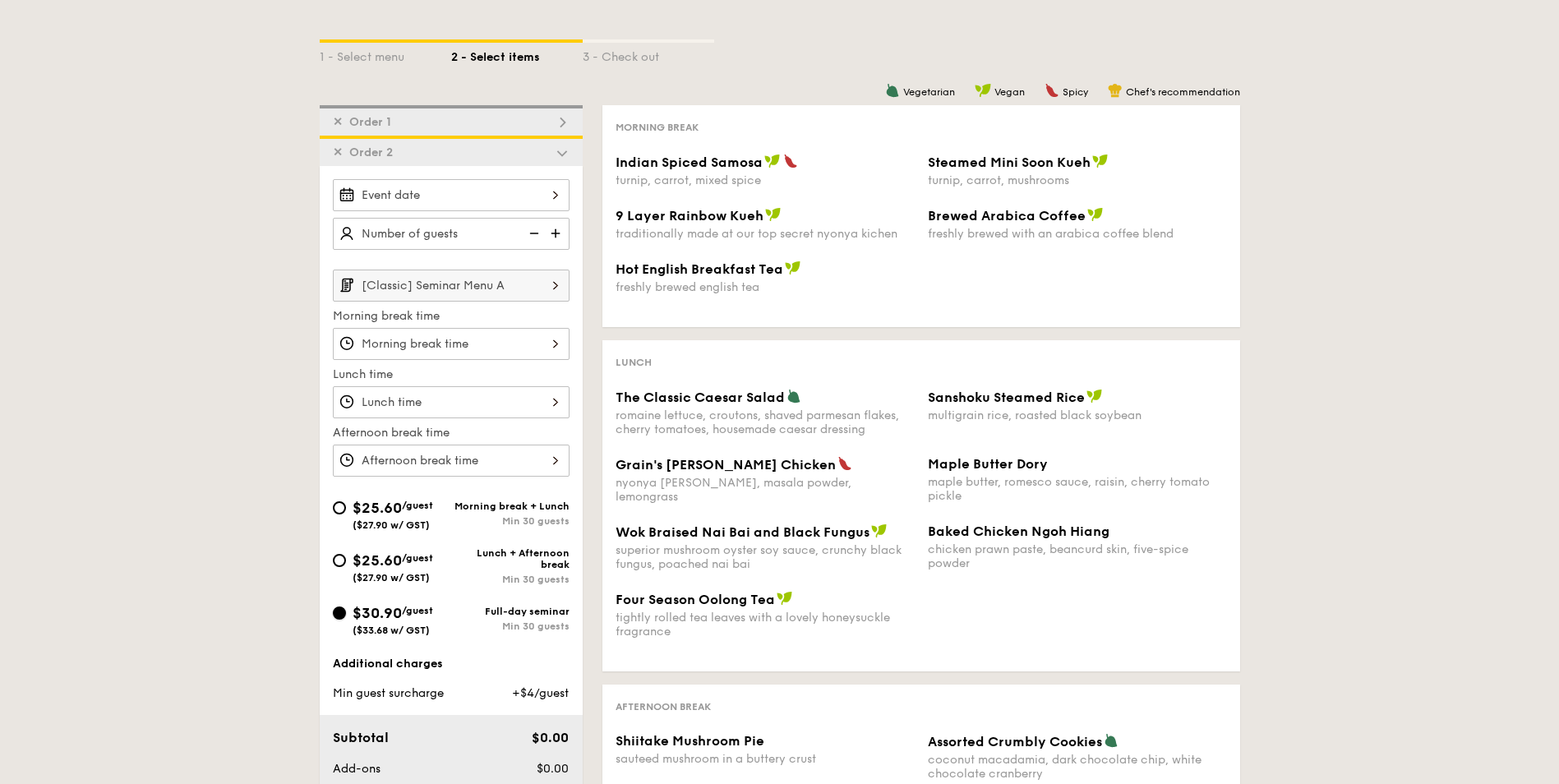
scroll to position [357, 0]
